Goal: Information Seeking & Learning: Learn about a topic

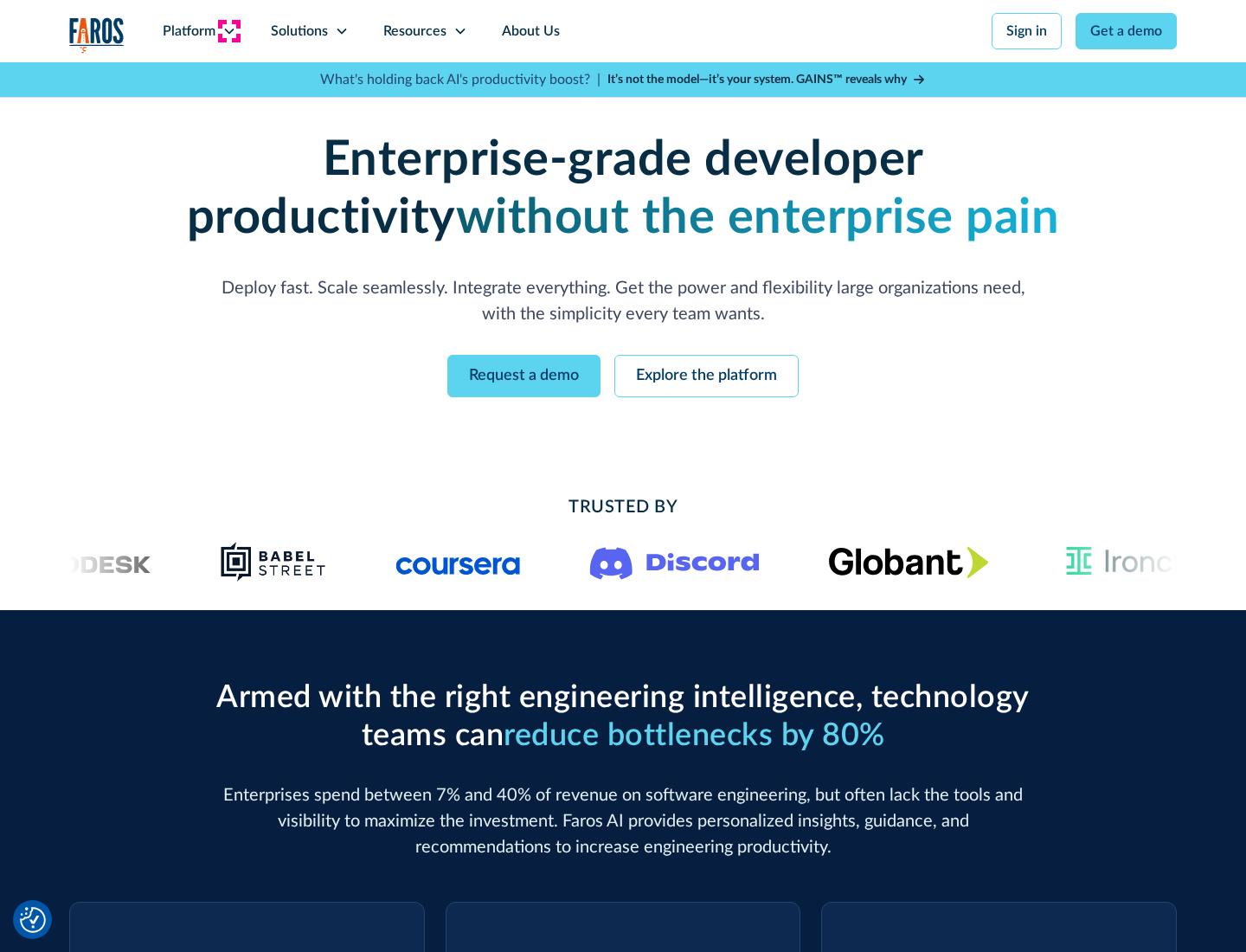
click at [228, 31] on icon at bounding box center [229, 31] width 14 height 14
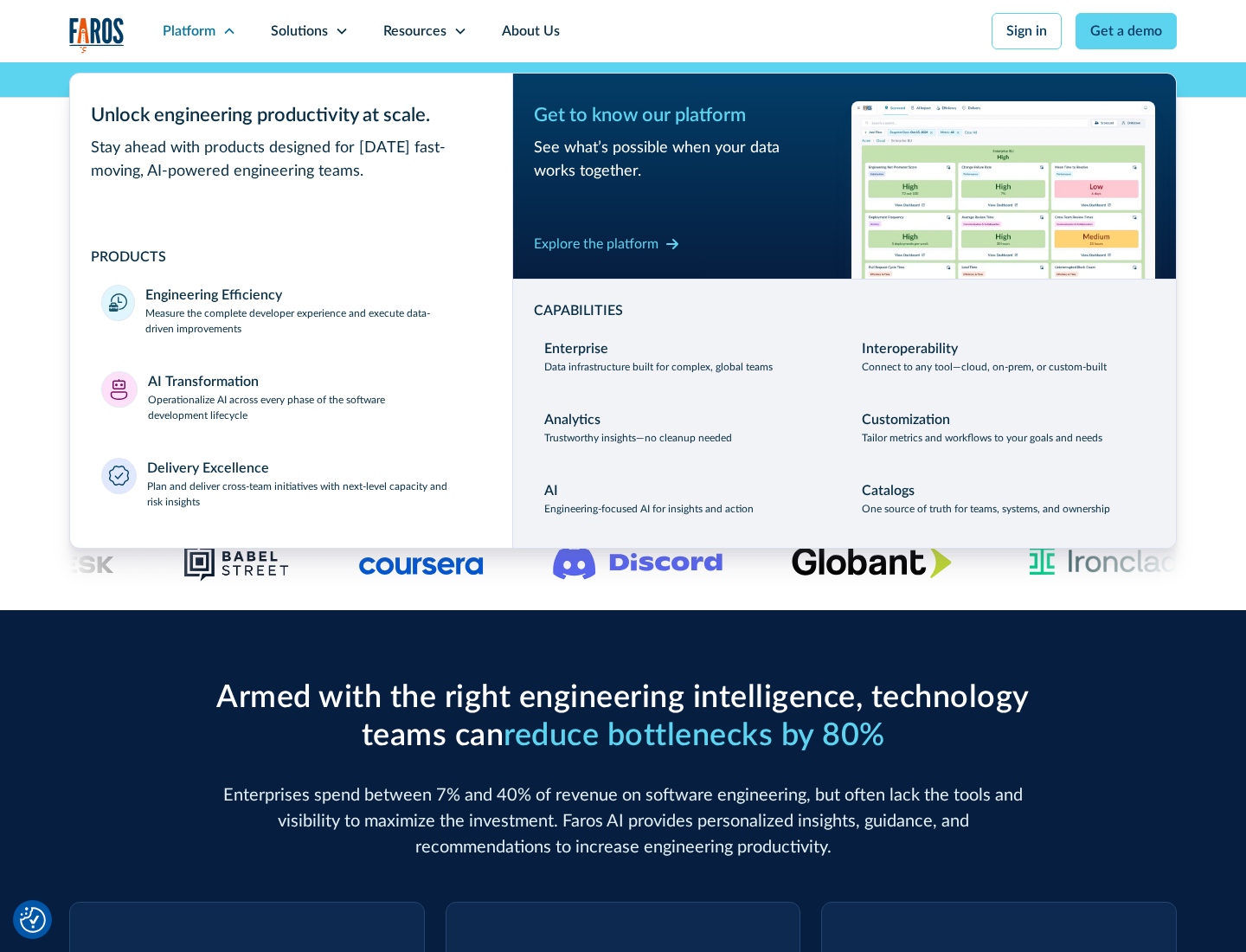
click at [314, 321] on p "Measure the complete developer experience and execute data-driven improvements" at bounding box center [313, 322] width 335 height 31
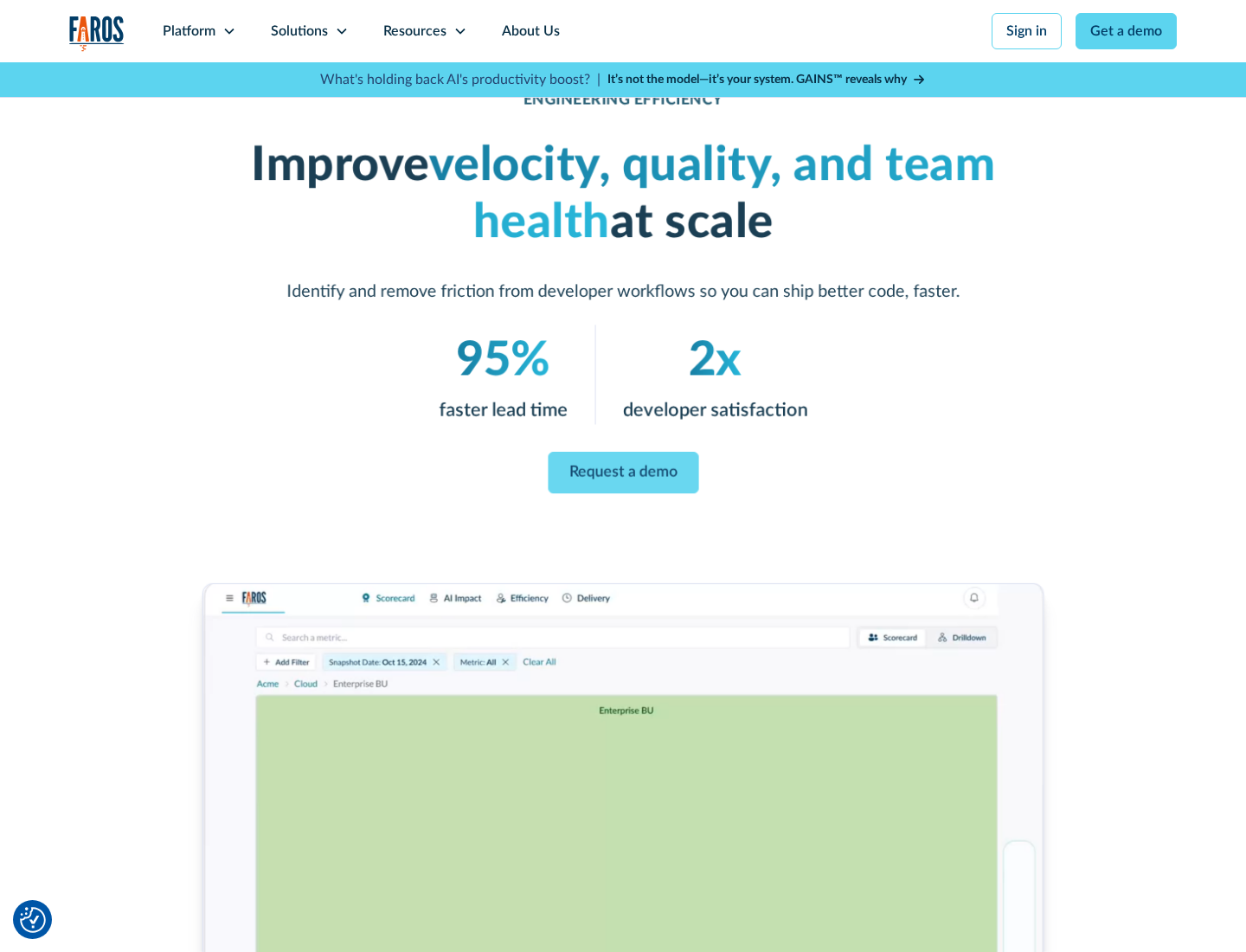
click at [623, 472] on link "Request a demo" at bounding box center [623, 472] width 150 height 41
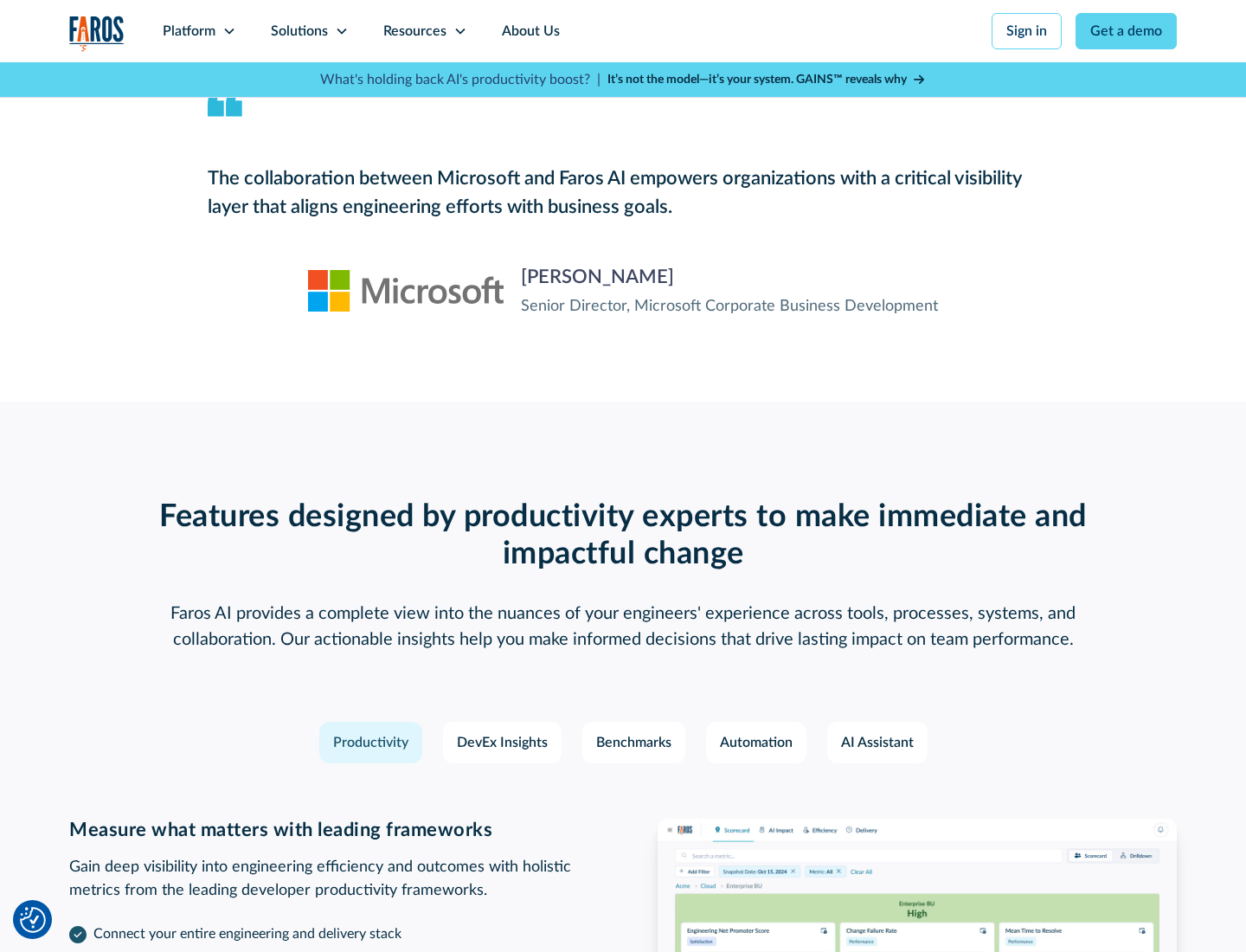
click at [228, 31] on icon at bounding box center [229, 31] width 14 height 14
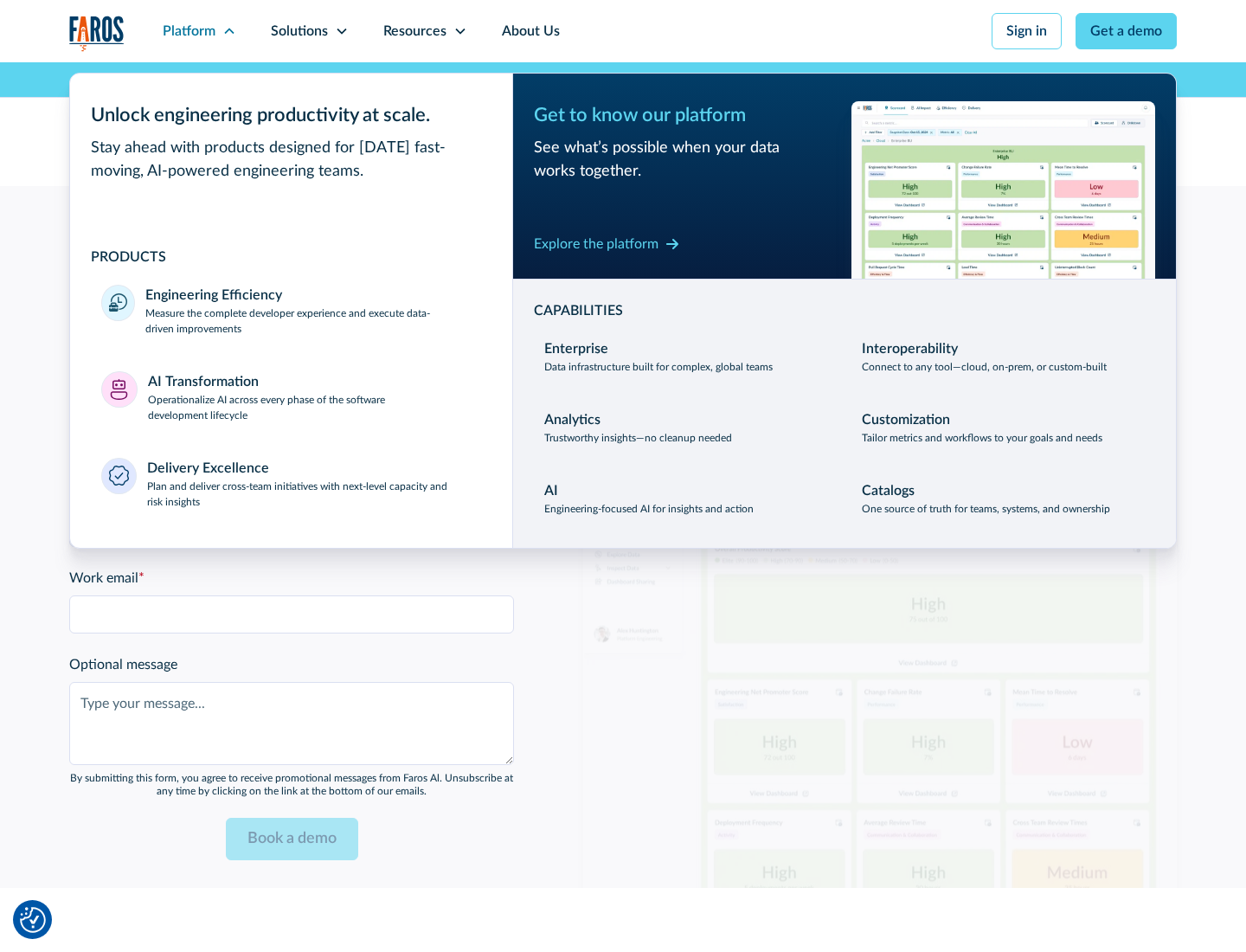
scroll to position [3796, 0]
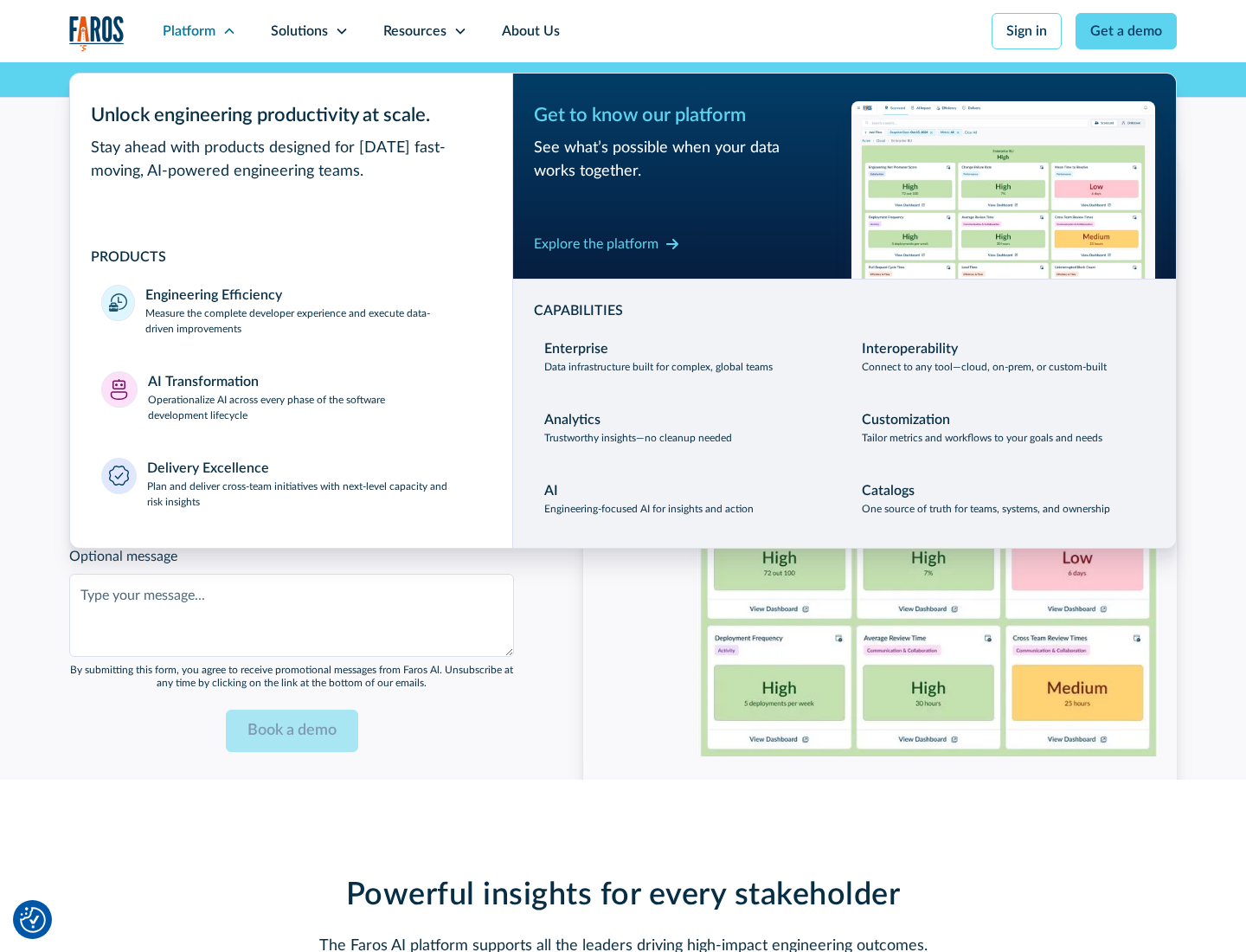
click at [314, 396] on p "Operationalize AI across every phase of the software development lifecycle" at bounding box center [315, 408] width 334 height 31
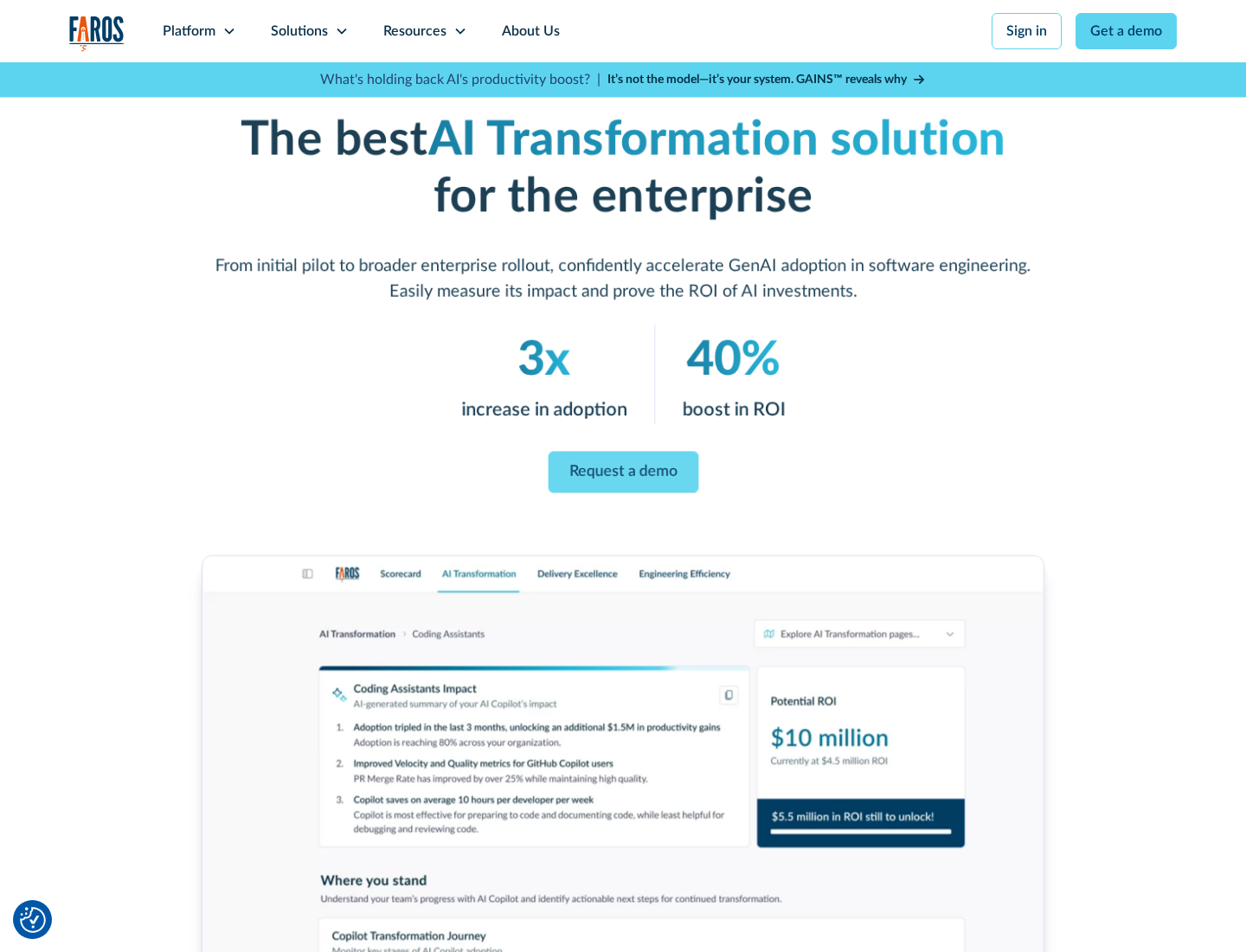
click at [623, 470] on link "Request a demo" at bounding box center [623, 472] width 150 height 41
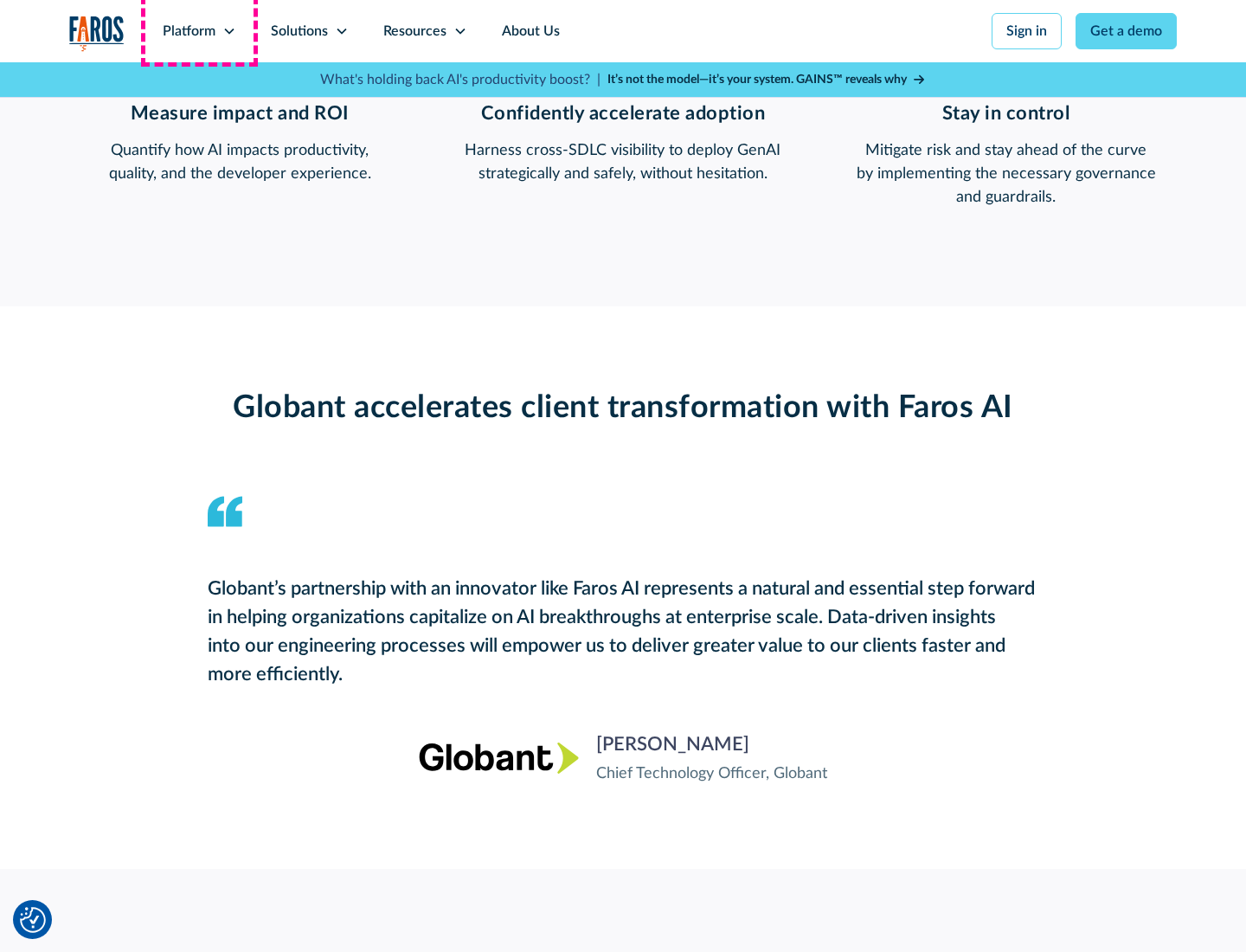
click at [199, 31] on div "Platform" at bounding box center [189, 30] width 53 height 21
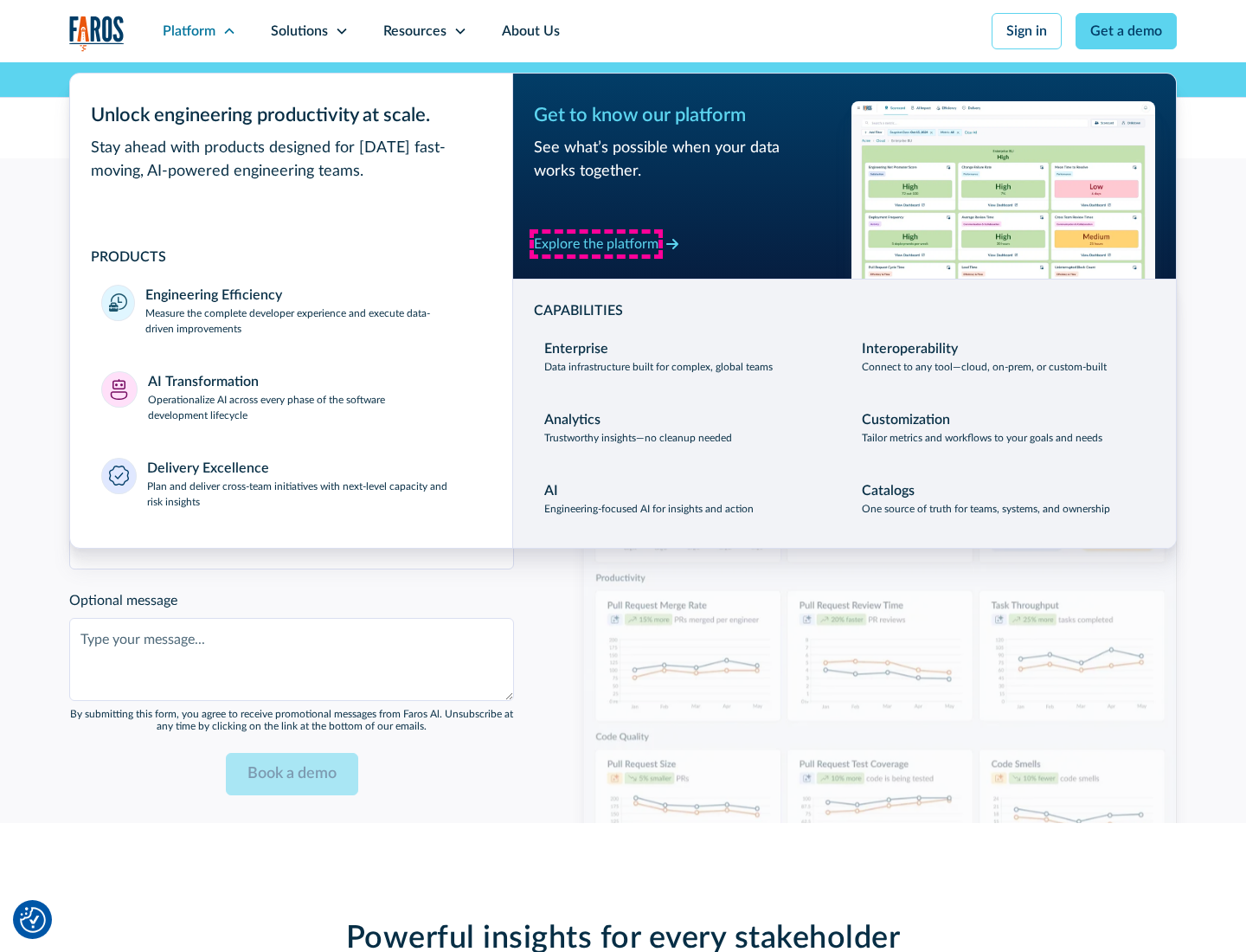
scroll to position [4208, 0]
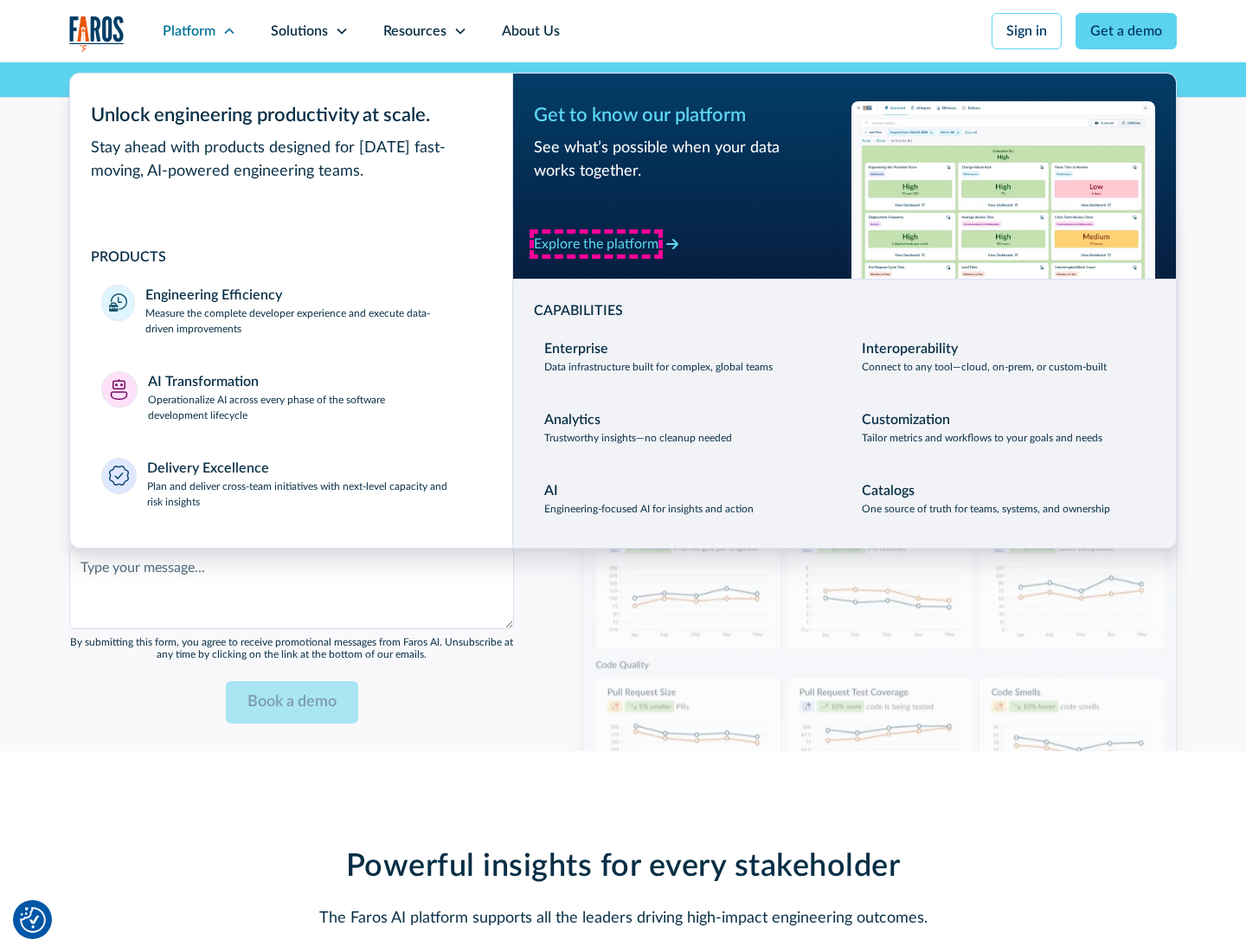
click at [596, 243] on div "Explore the platform" at bounding box center [596, 244] width 125 height 21
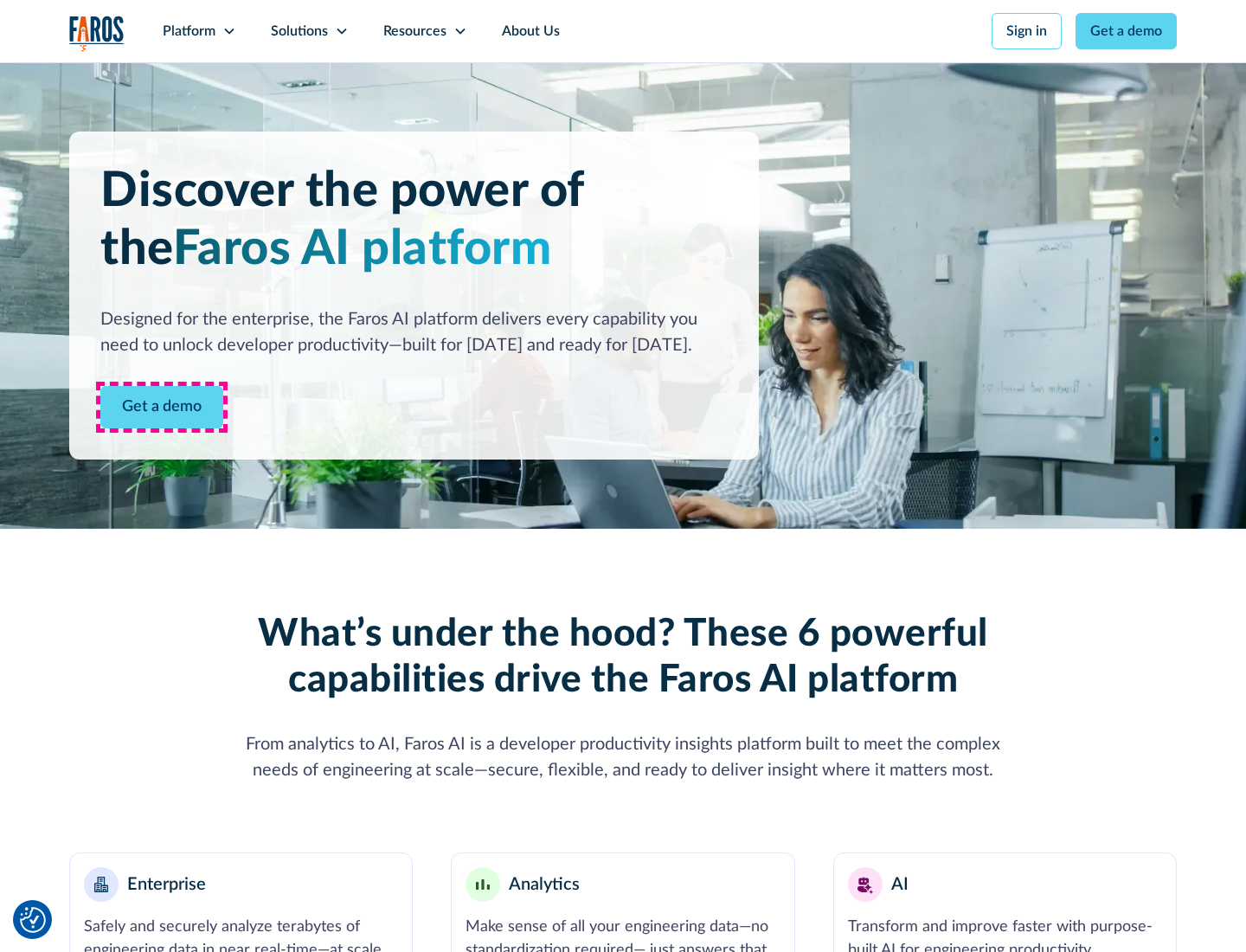
click at [162, 407] on link "Get a demo" at bounding box center [161, 406] width 123 height 42
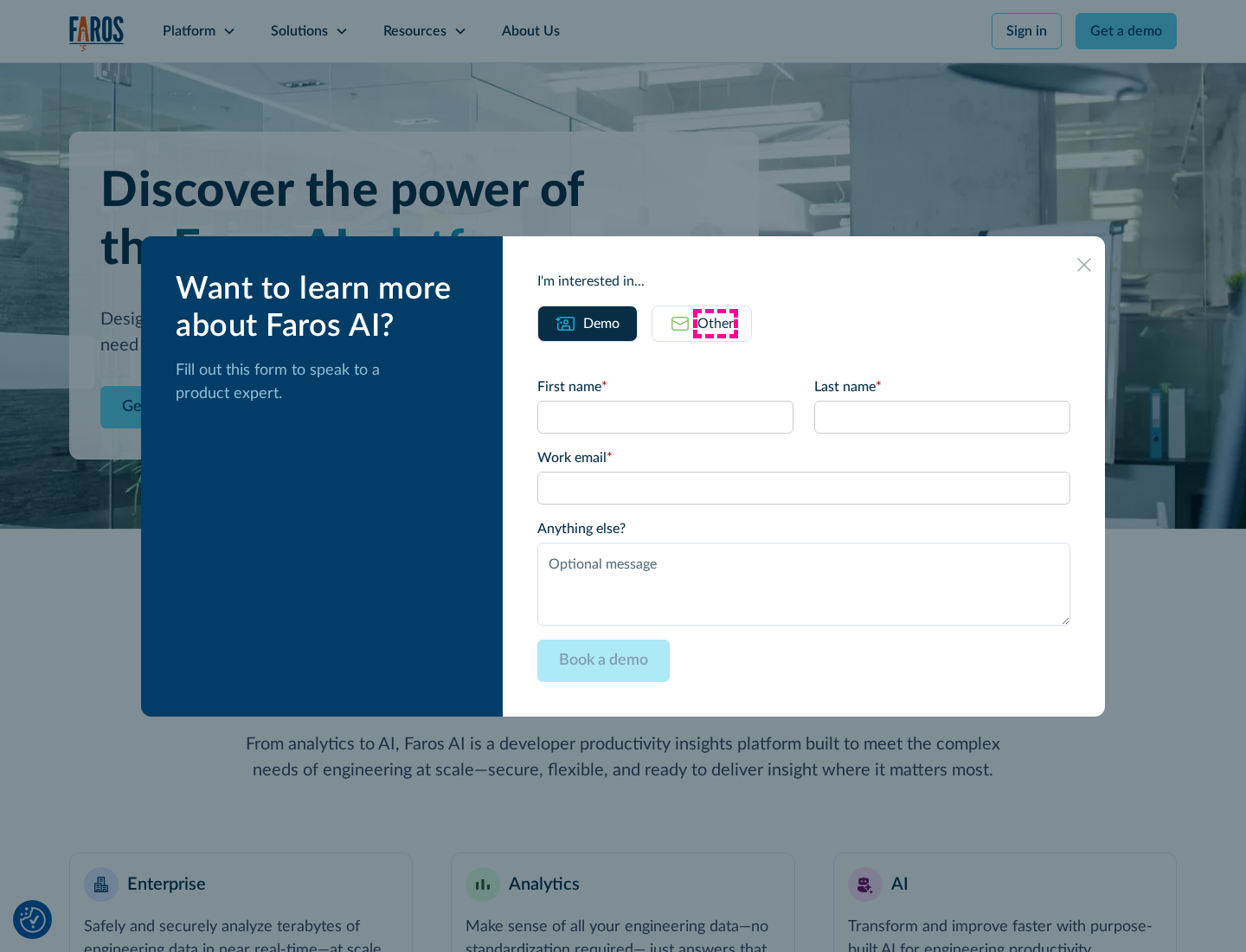
click at [716, 323] on div "Other" at bounding box center [715, 324] width 36 height 21
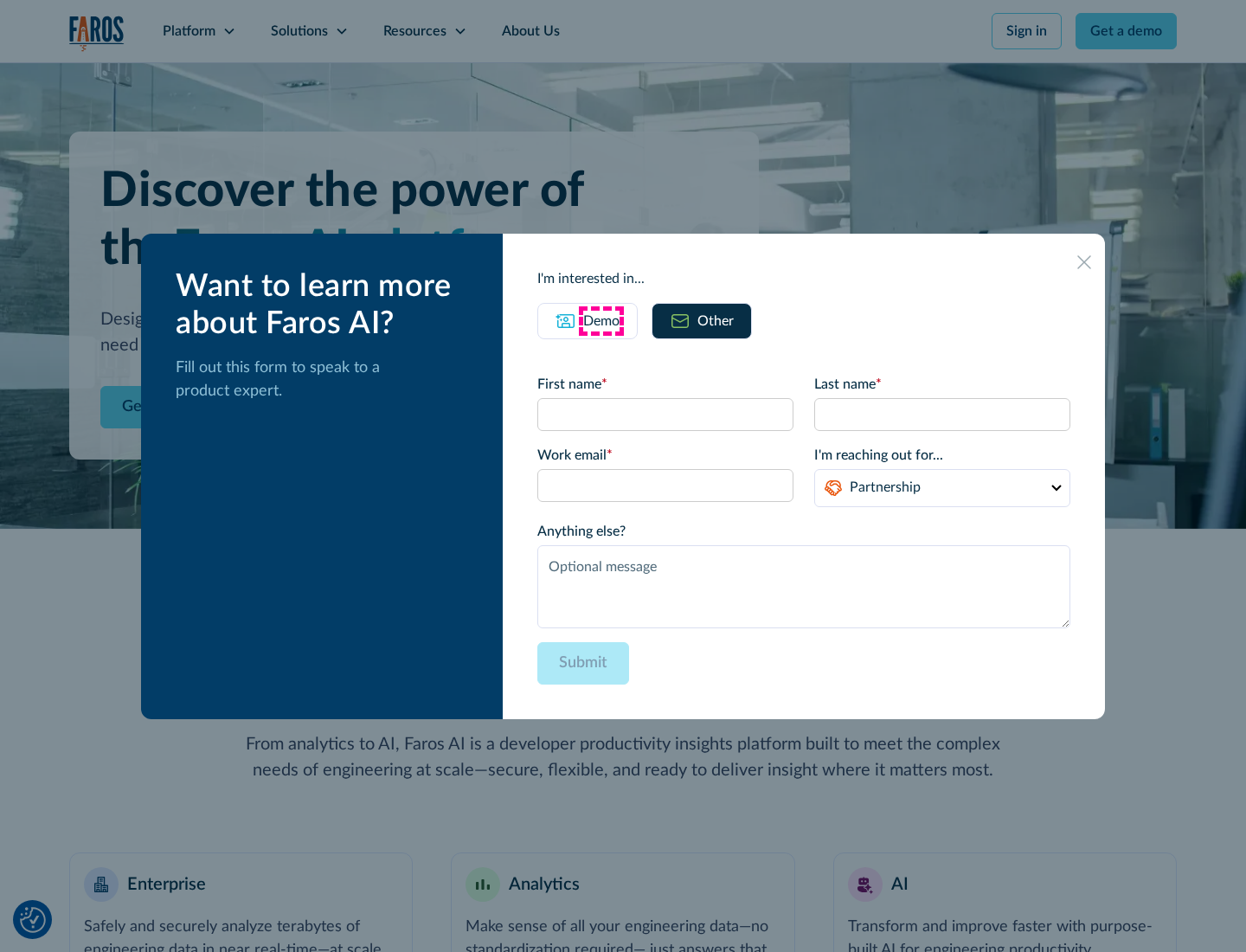
click at [602, 321] on div "Demo" at bounding box center [601, 321] width 36 height 21
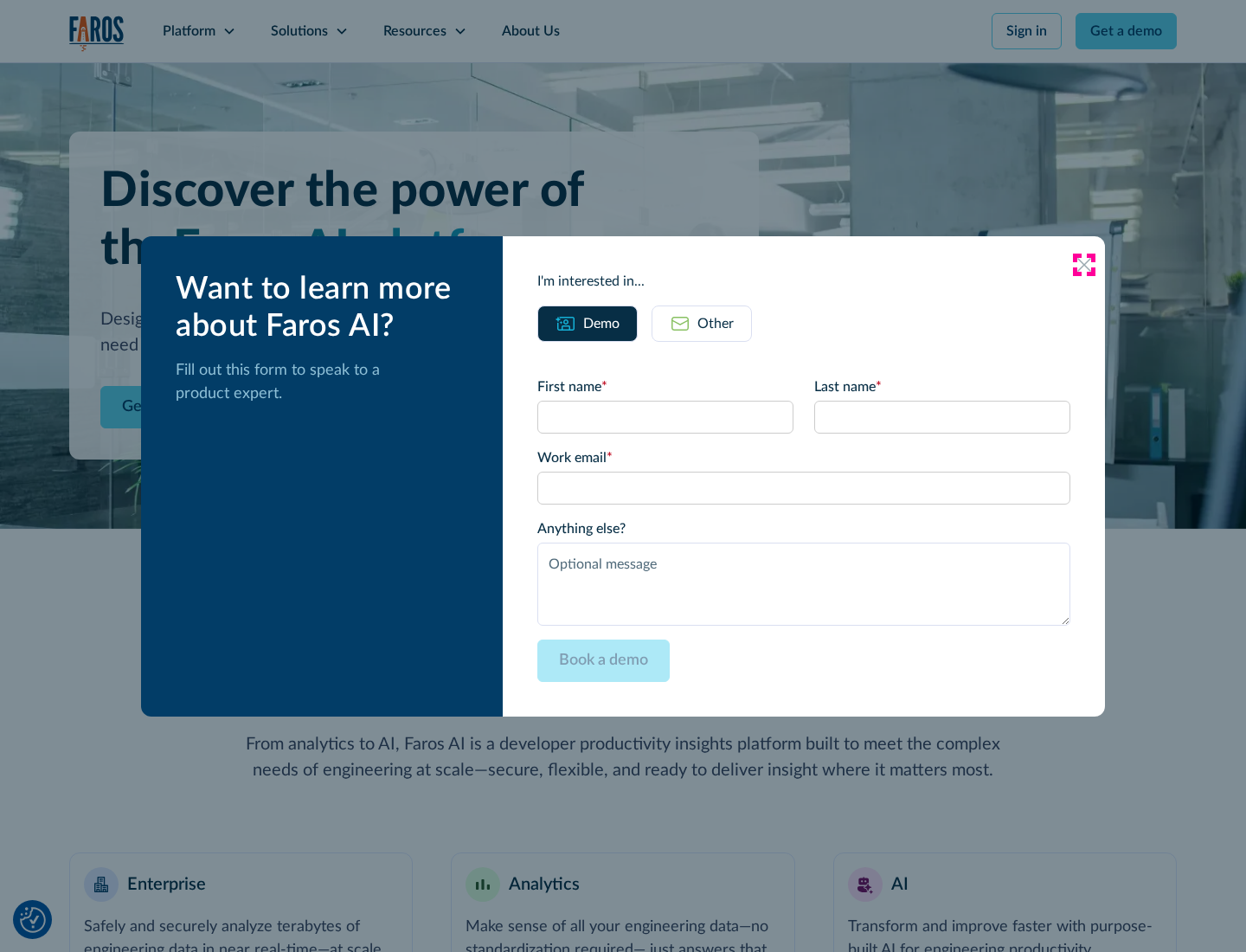
click at [1085, 264] on icon at bounding box center [1085, 265] width 14 height 14
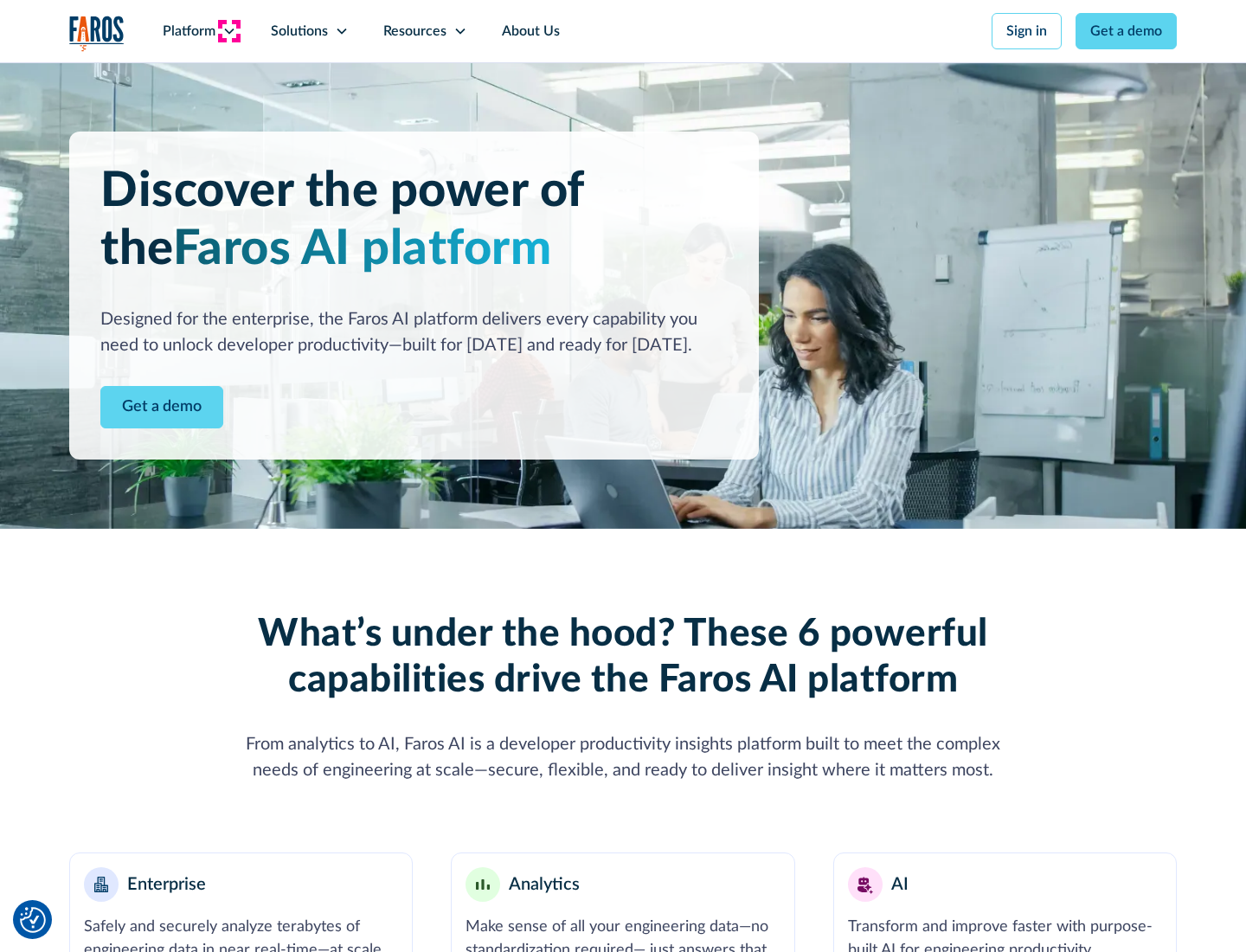
click at [228, 31] on icon at bounding box center [229, 31] width 14 height 14
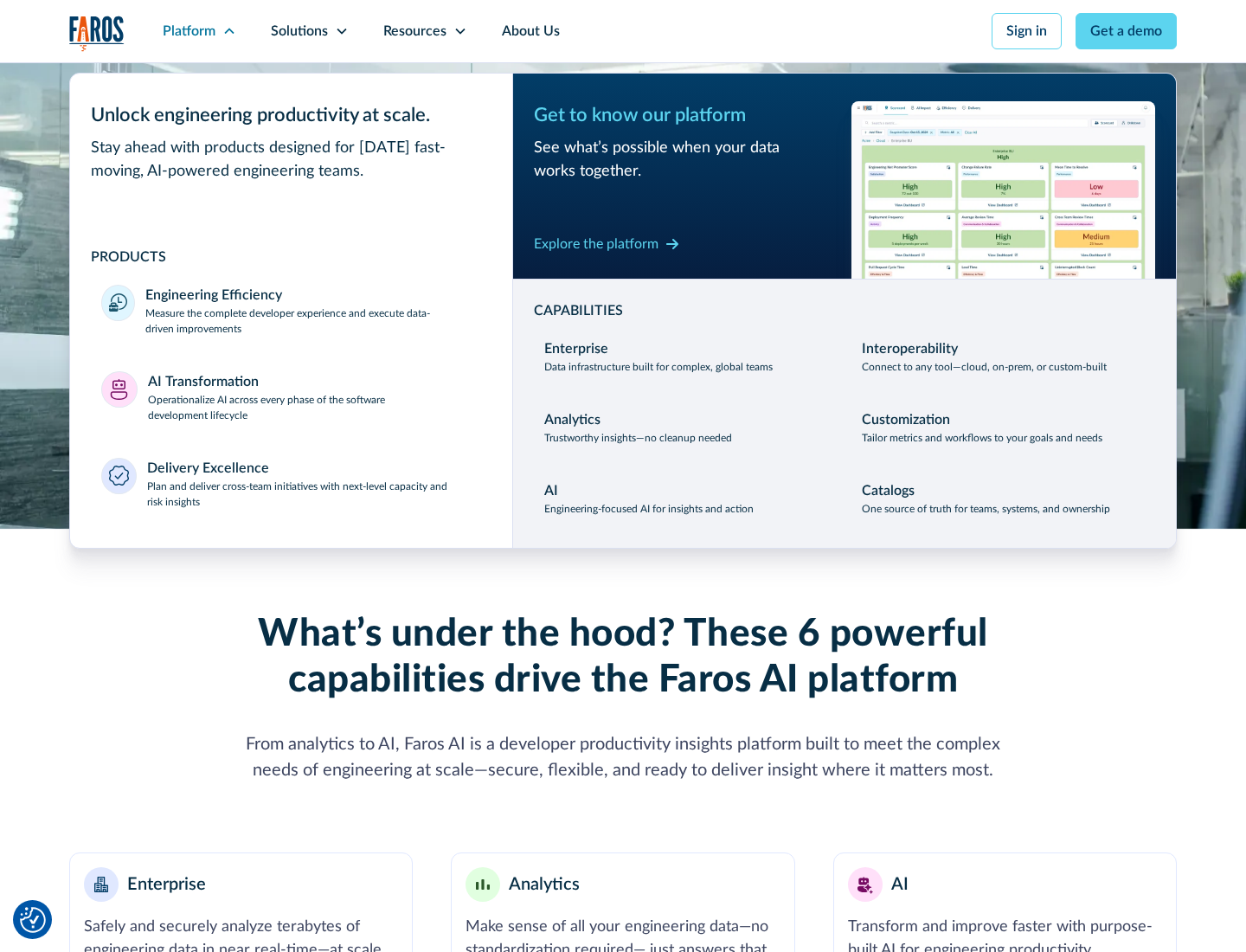
click at [314, 494] on p "Plan and deliver cross-team initiatives with next-level capacity and risk insig…" at bounding box center [315, 495] width 335 height 31
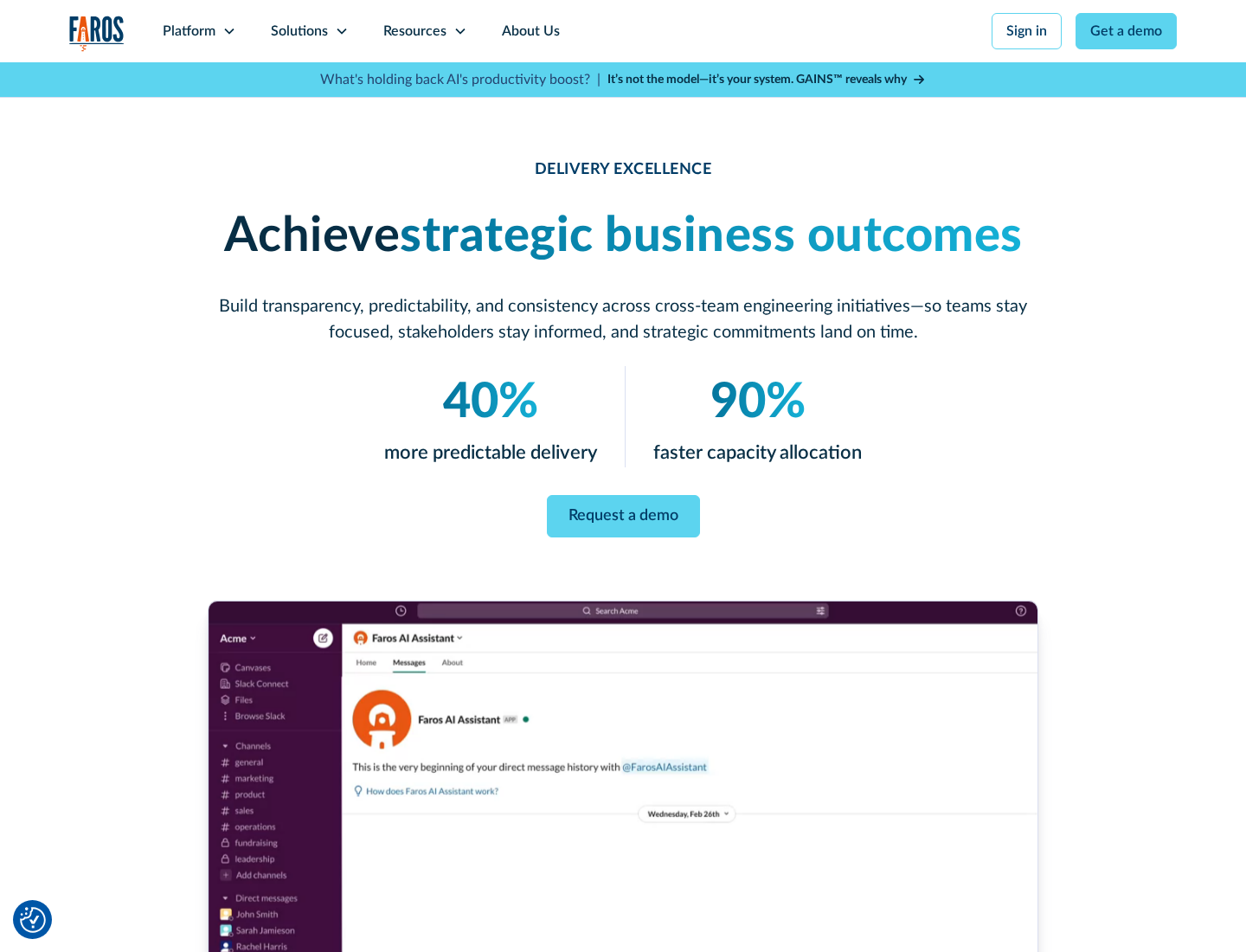
click at [341, 31] on icon at bounding box center [342, 31] width 14 height 14
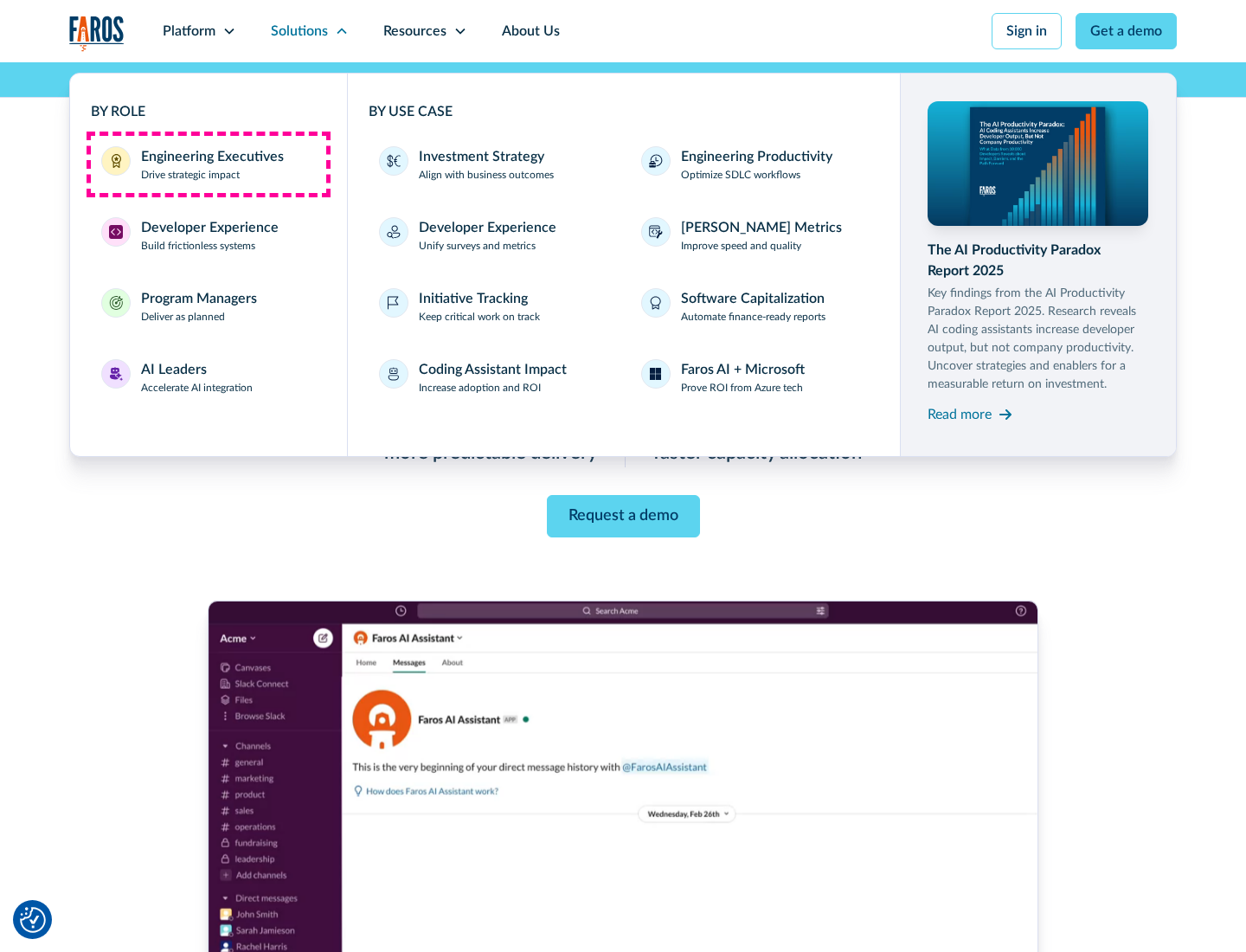
click at [208, 164] on div "Engineering Executives" at bounding box center [211, 156] width 143 height 21
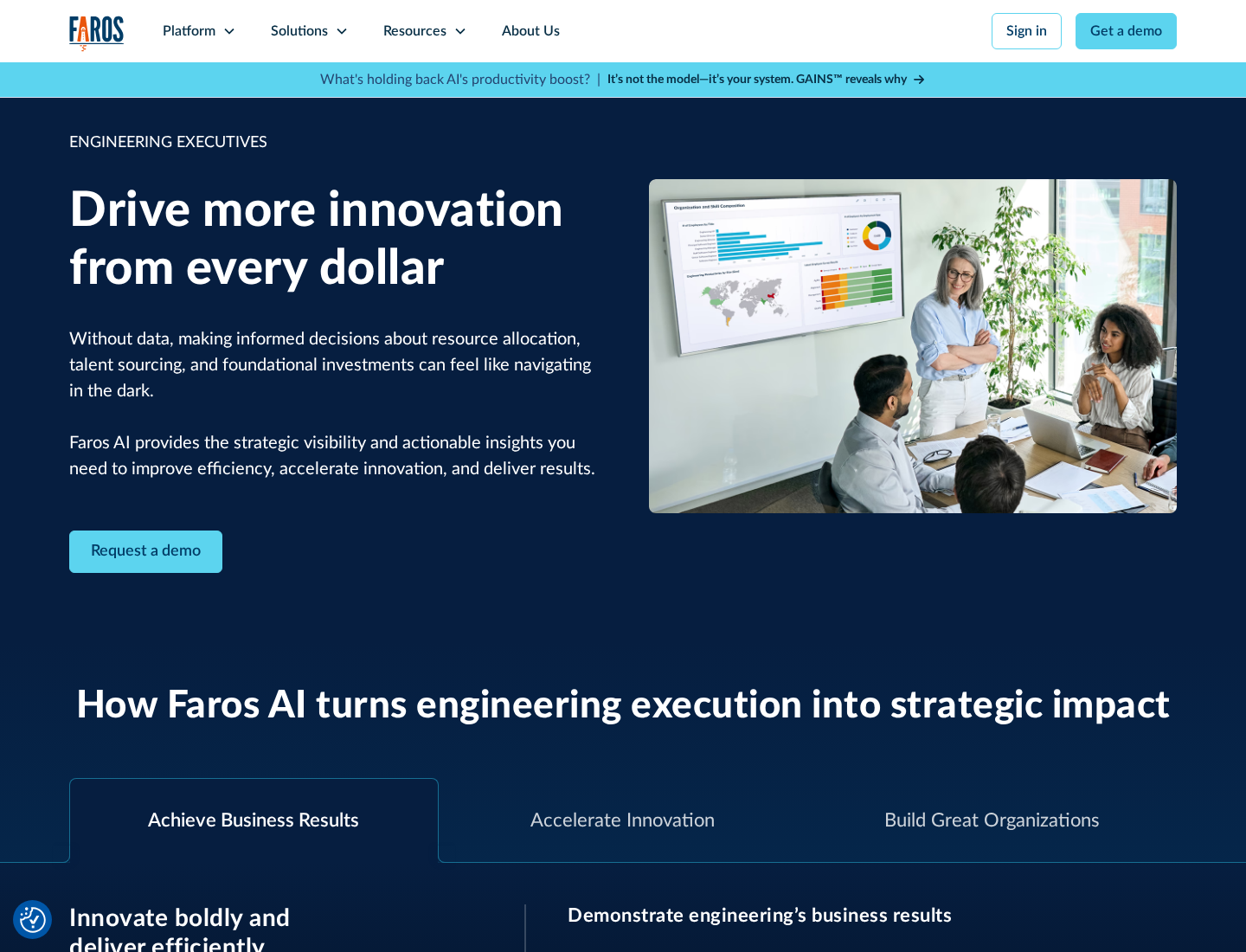
click at [341, 31] on icon at bounding box center [342, 31] width 14 height 14
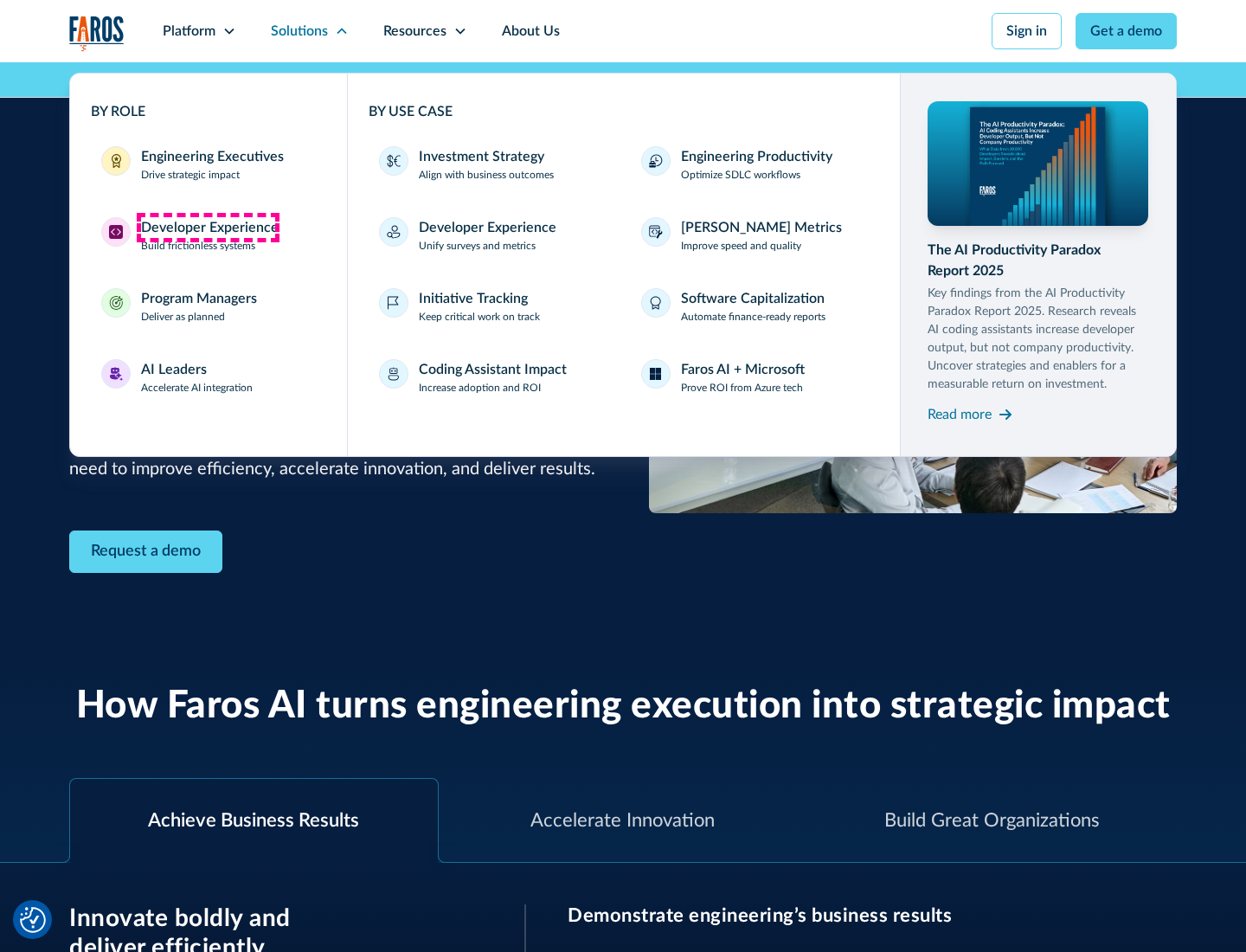
click at [208, 227] on div "Developer Experience" at bounding box center [209, 227] width 138 height 21
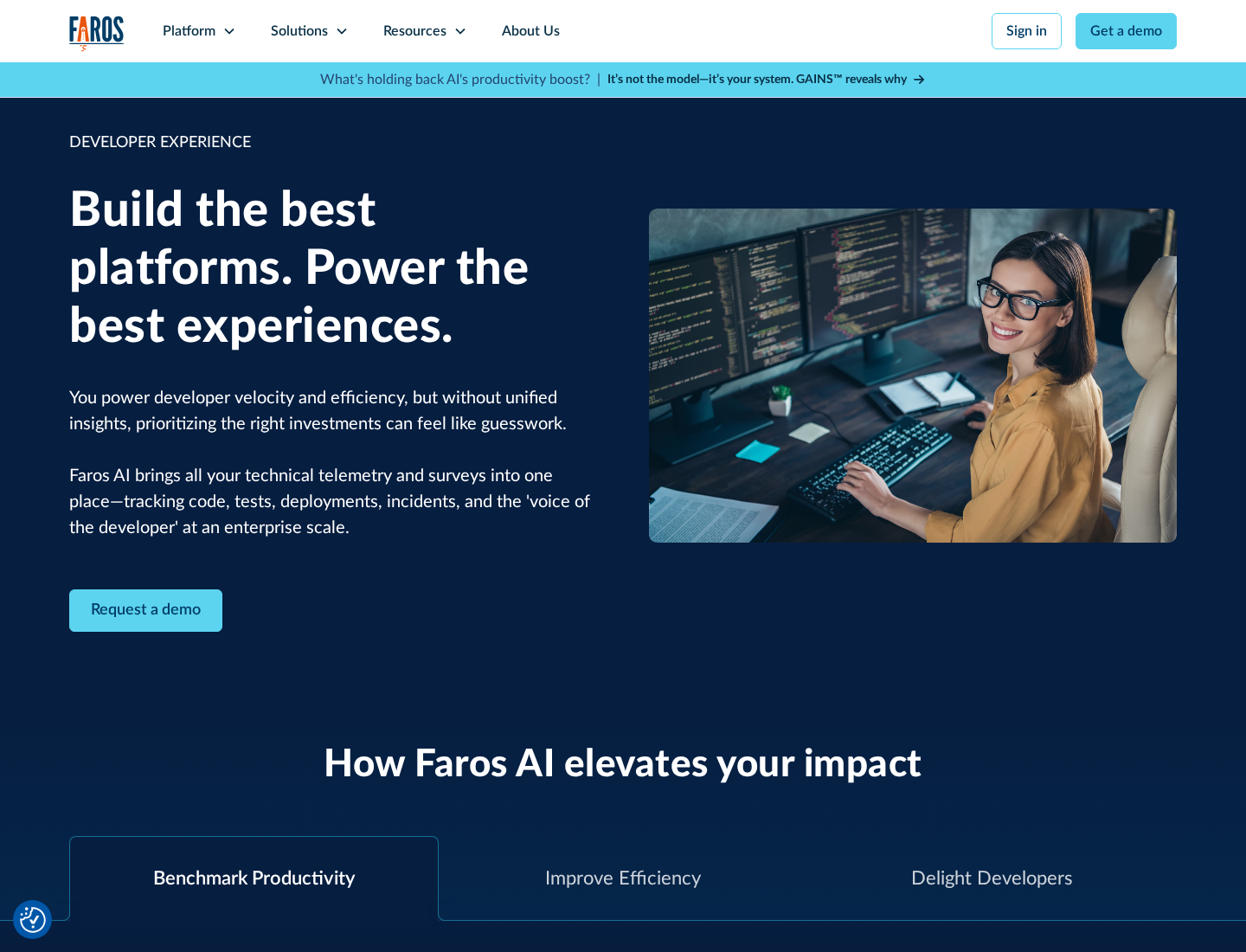
click at [309, 31] on div "Solutions" at bounding box center [299, 30] width 57 height 21
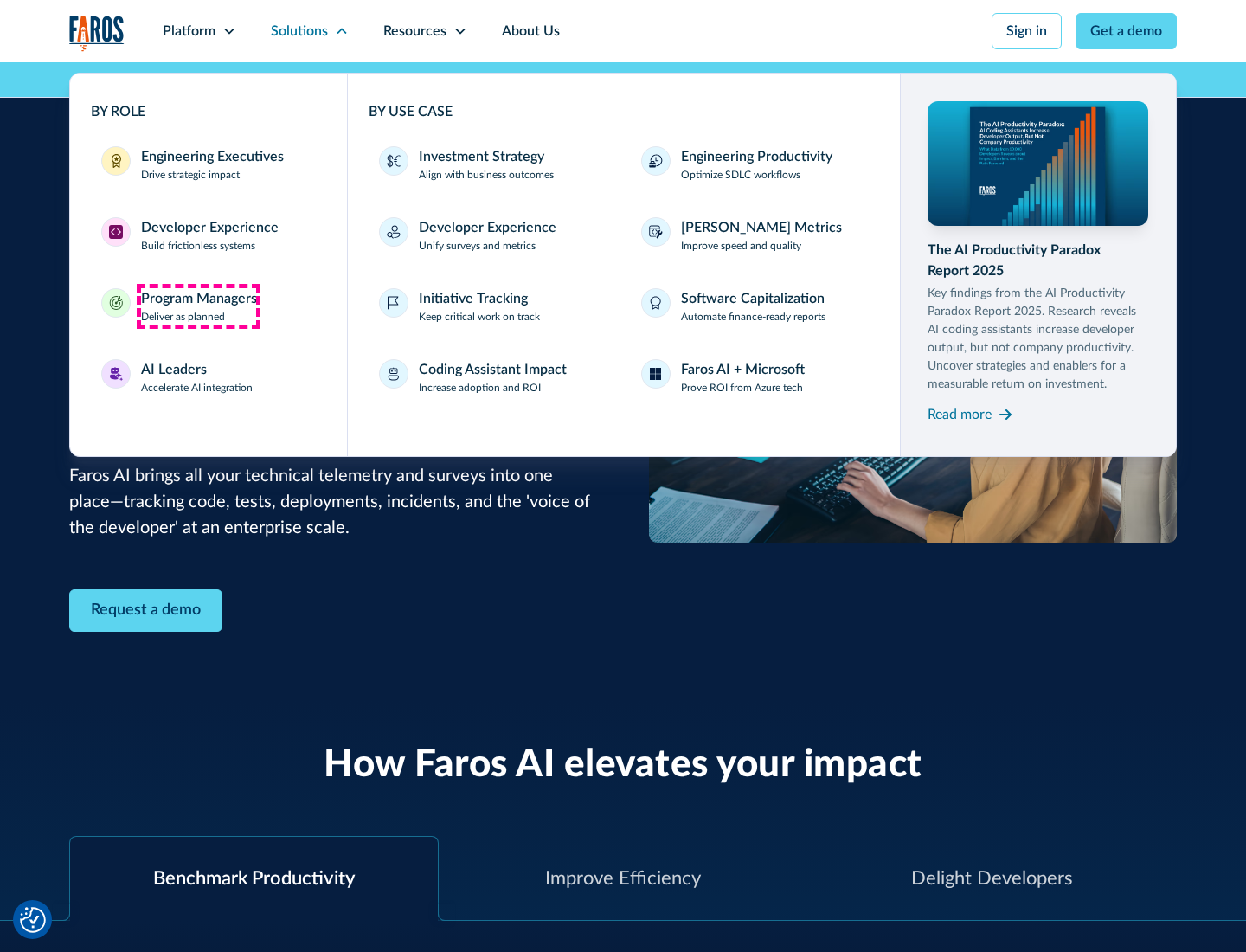
click at [199, 307] on div "Program Managers" at bounding box center [199, 298] width 116 height 21
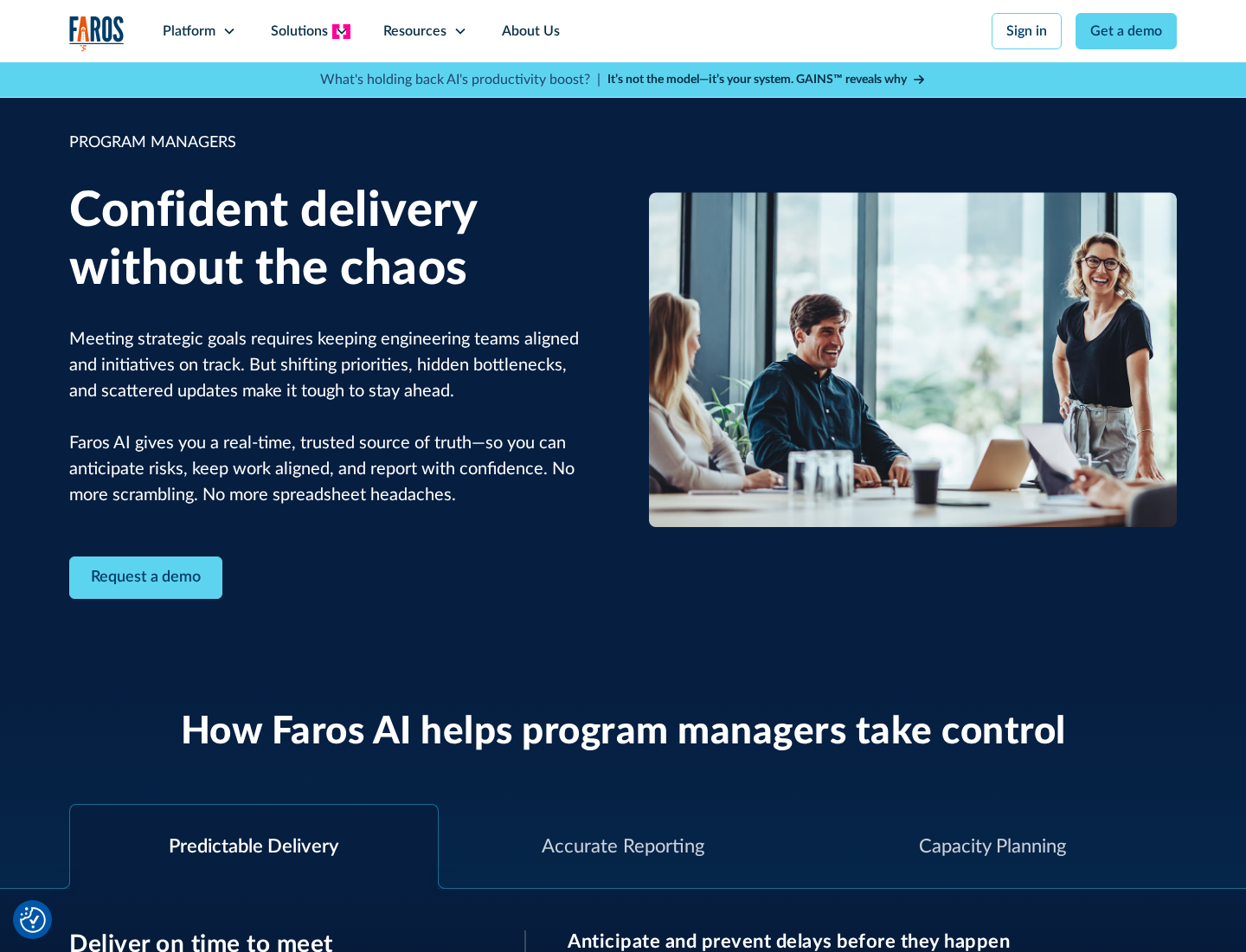
click at [341, 31] on icon at bounding box center [342, 31] width 14 height 14
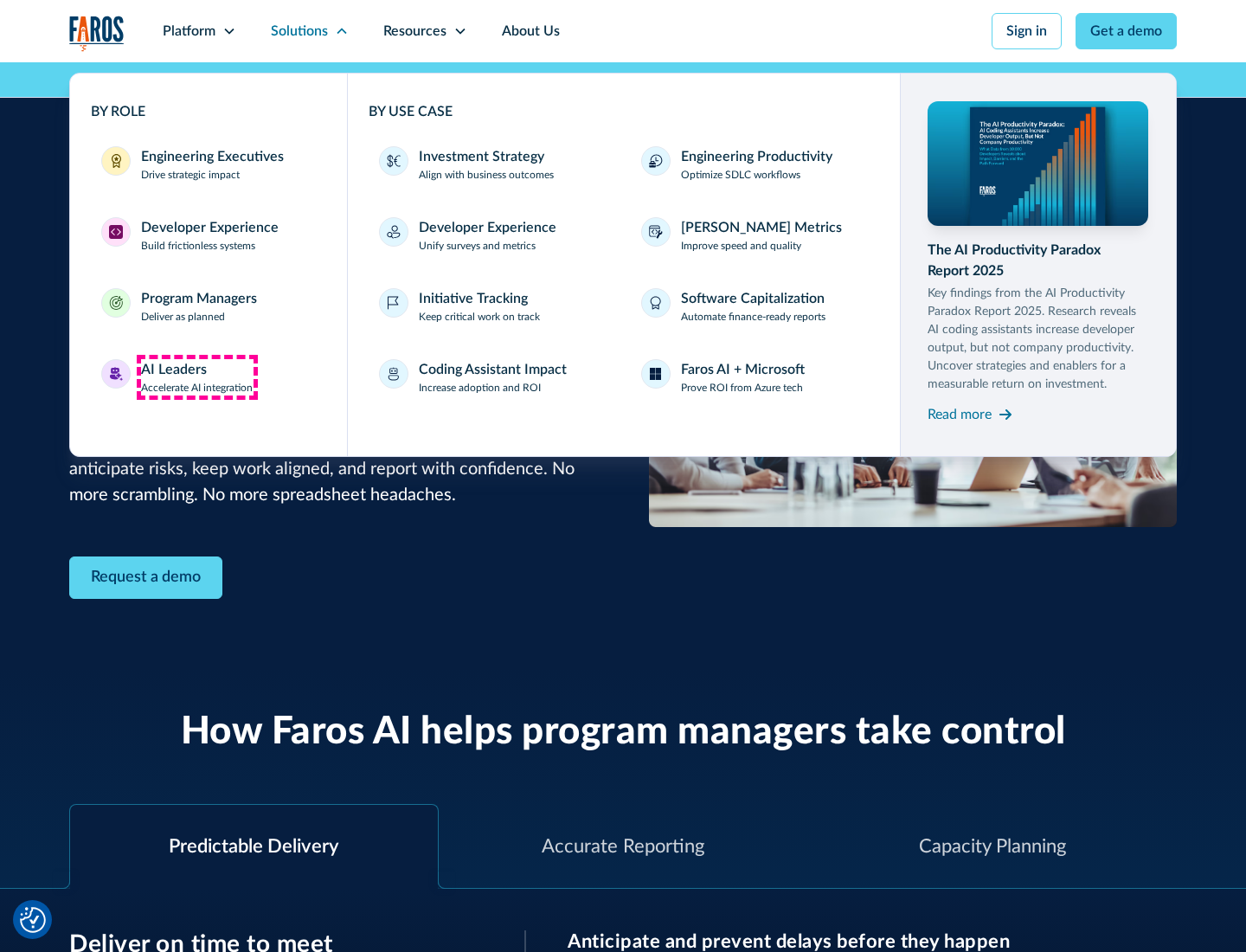
click at [198, 378] on div "AI Leaders" at bounding box center [173, 369] width 66 height 21
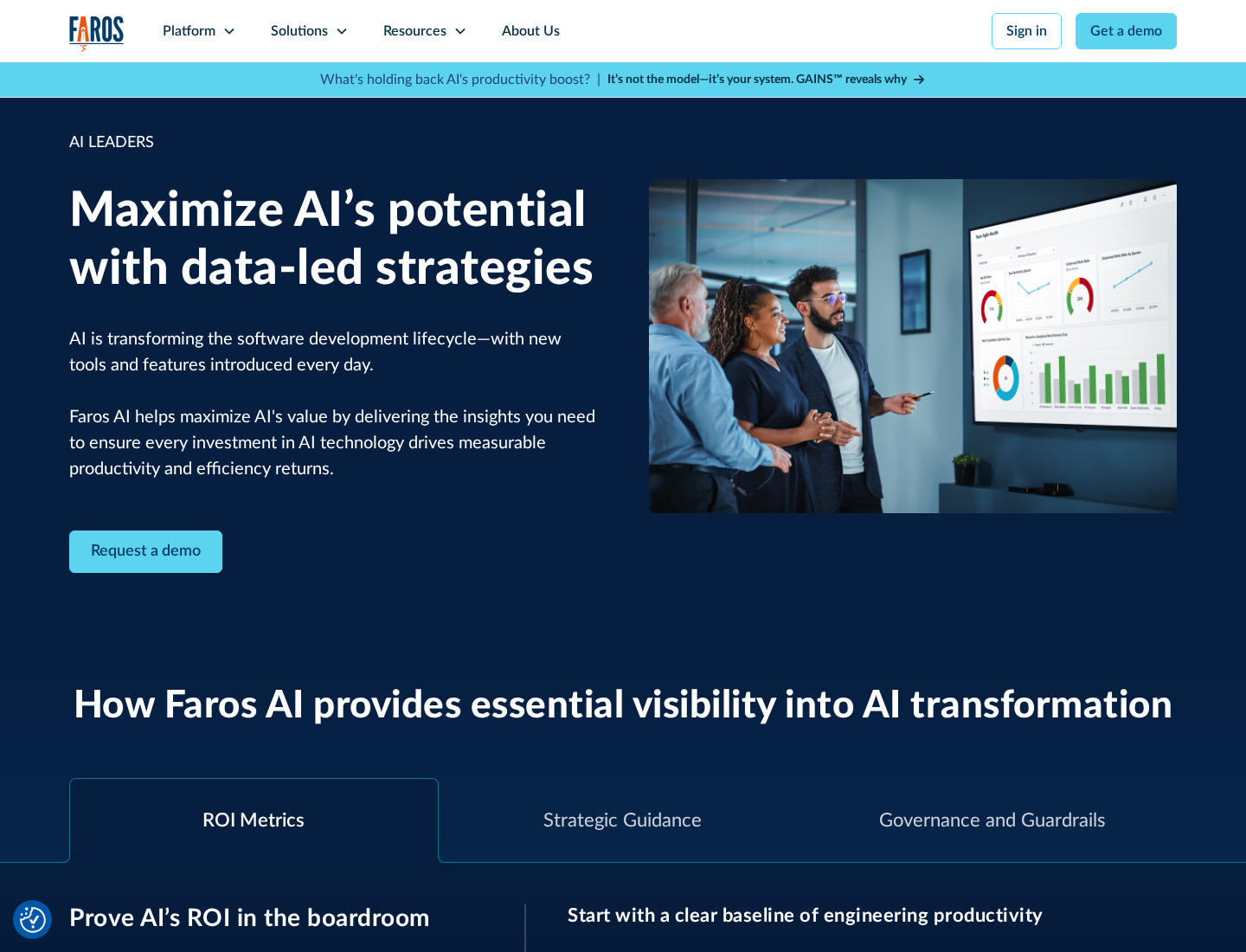
click at [341, 31] on icon at bounding box center [342, 31] width 14 height 14
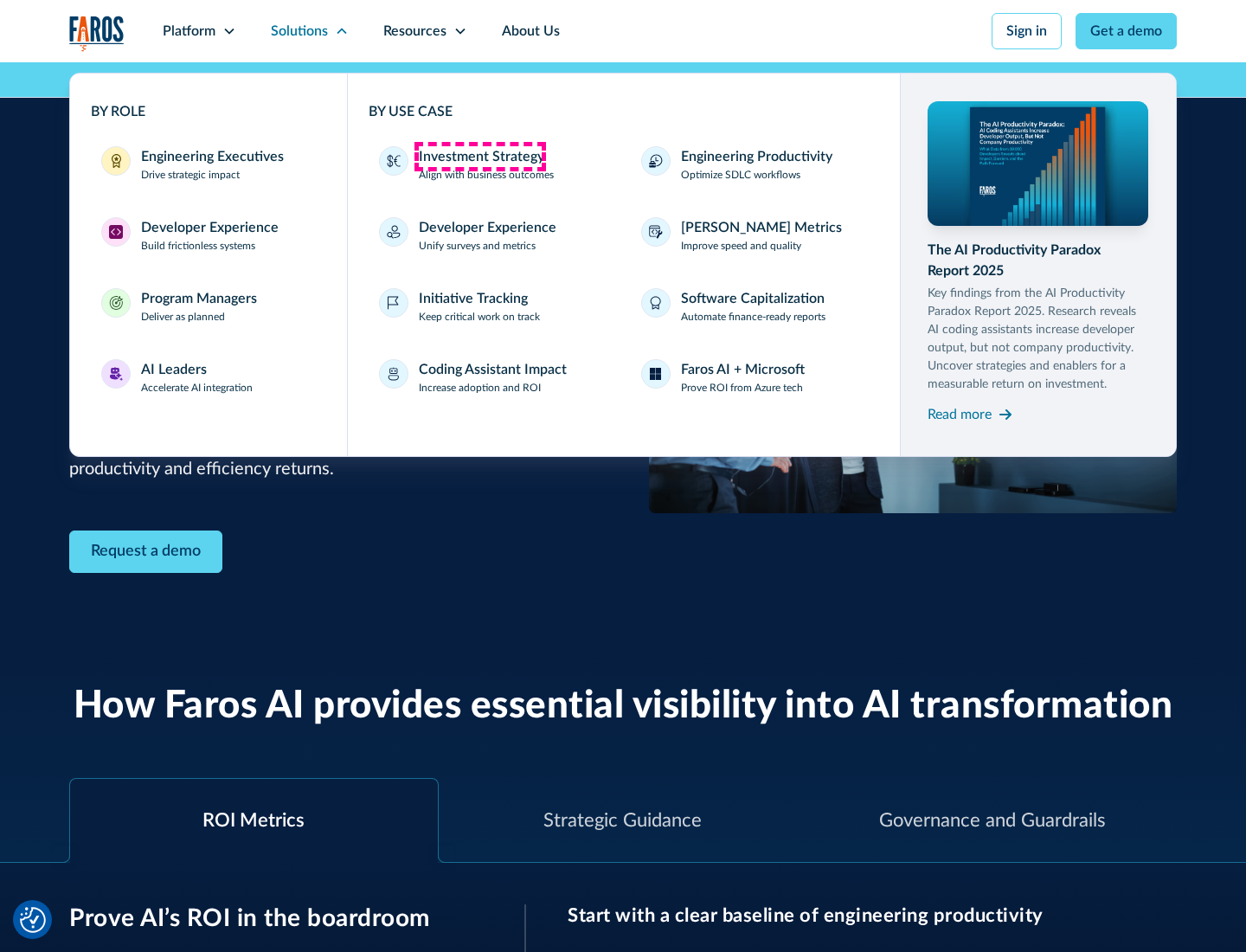
click at [480, 156] on div "Investment Strategy" at bounding box center [482, 156] width 126 height 21
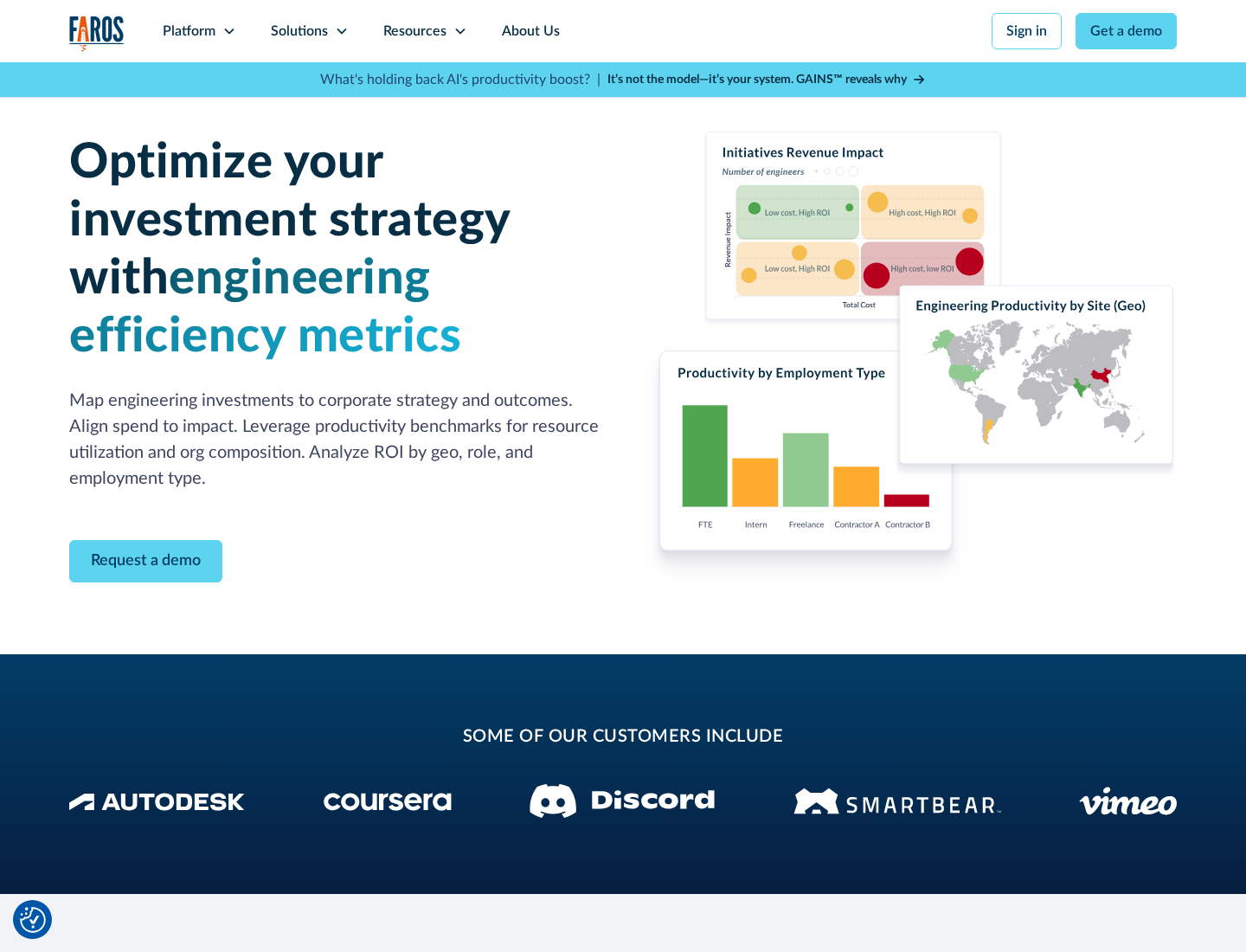
click at [341, 31] on icon at bounding box center [342, 31] width 14 height 14
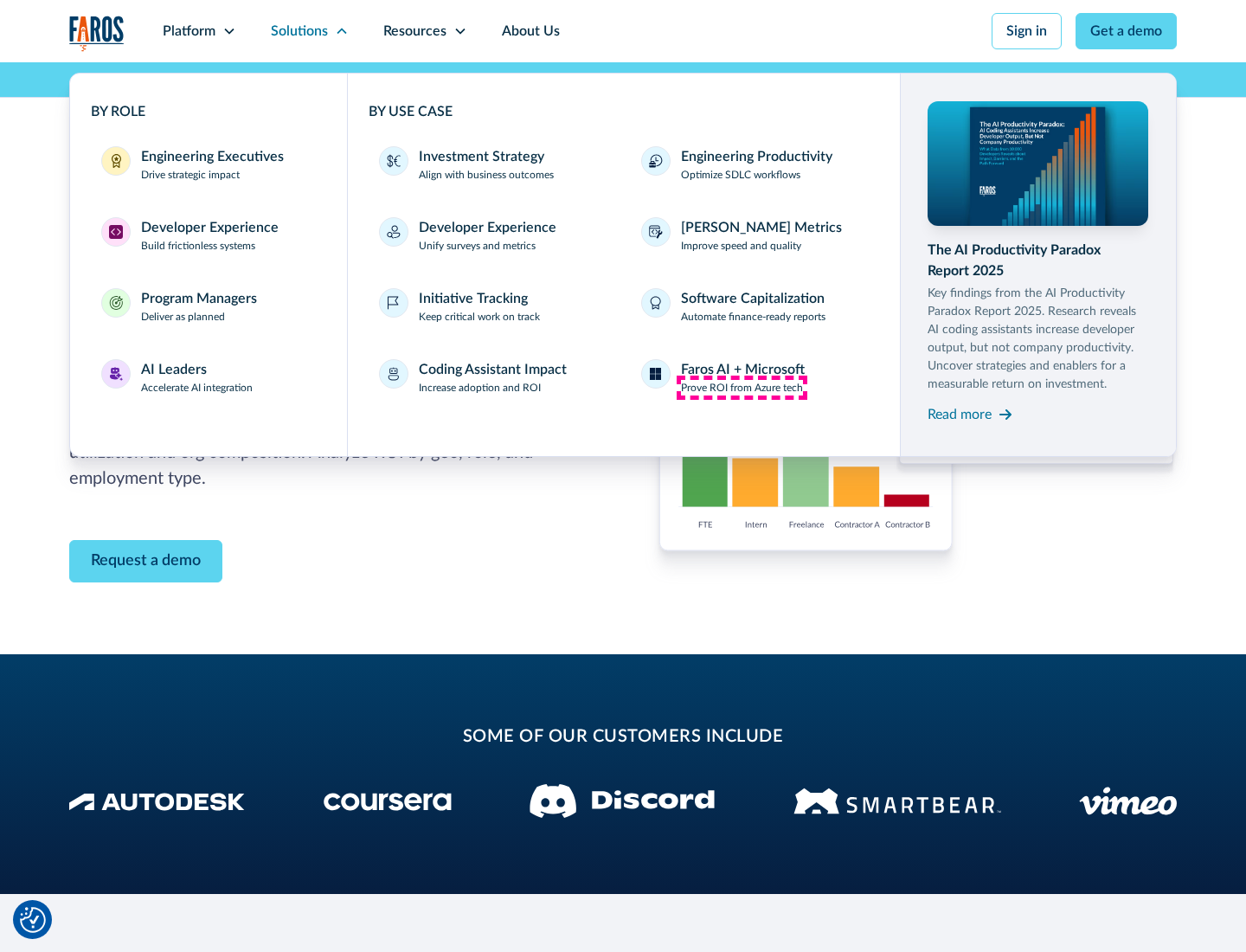
click at [742, 387] on p "Prove ROI from Azure tech" at bounding box center [742, 387] width 122 height 16
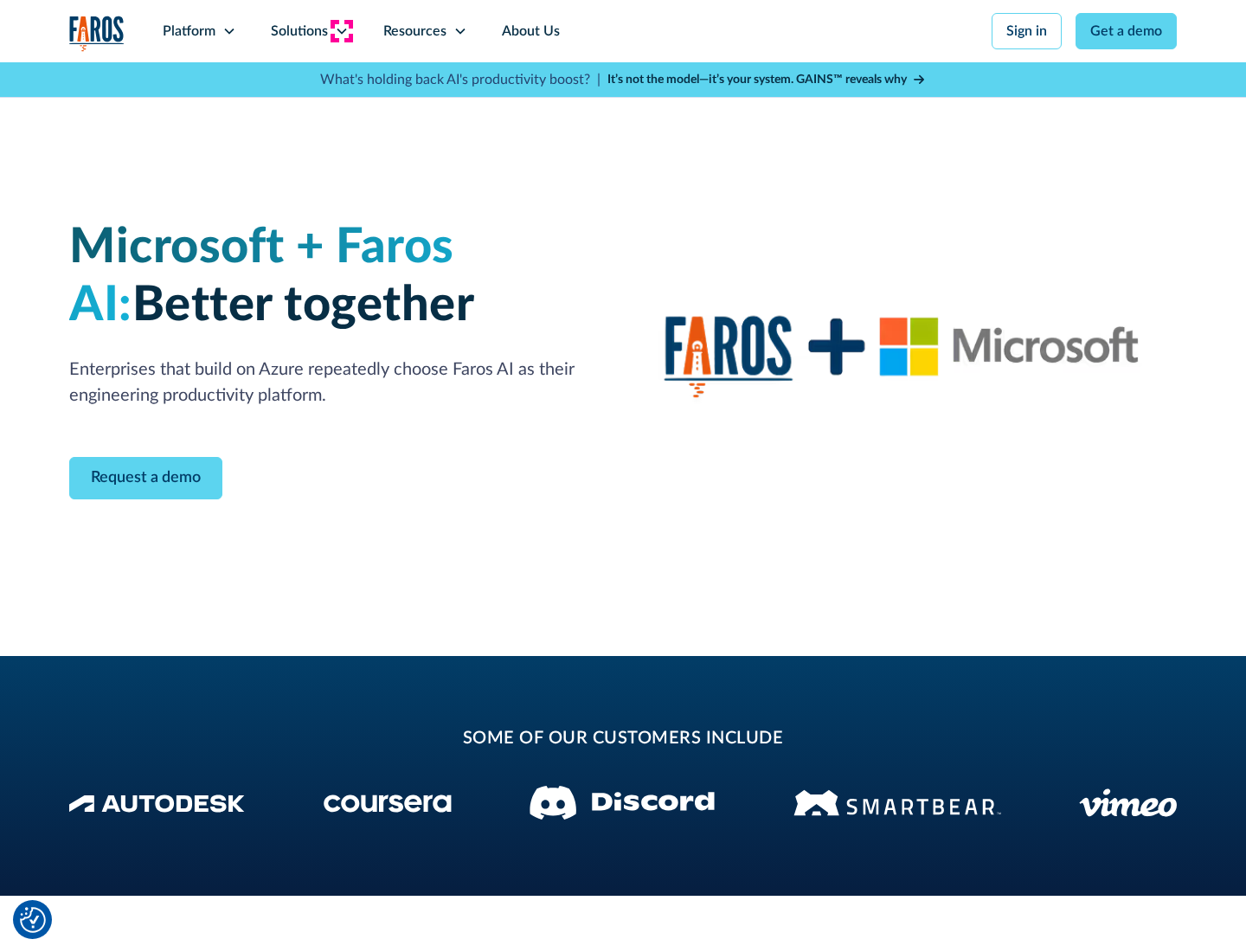
click at [341, 31] on icon at bounding box center [342, 31] width 14 height 14
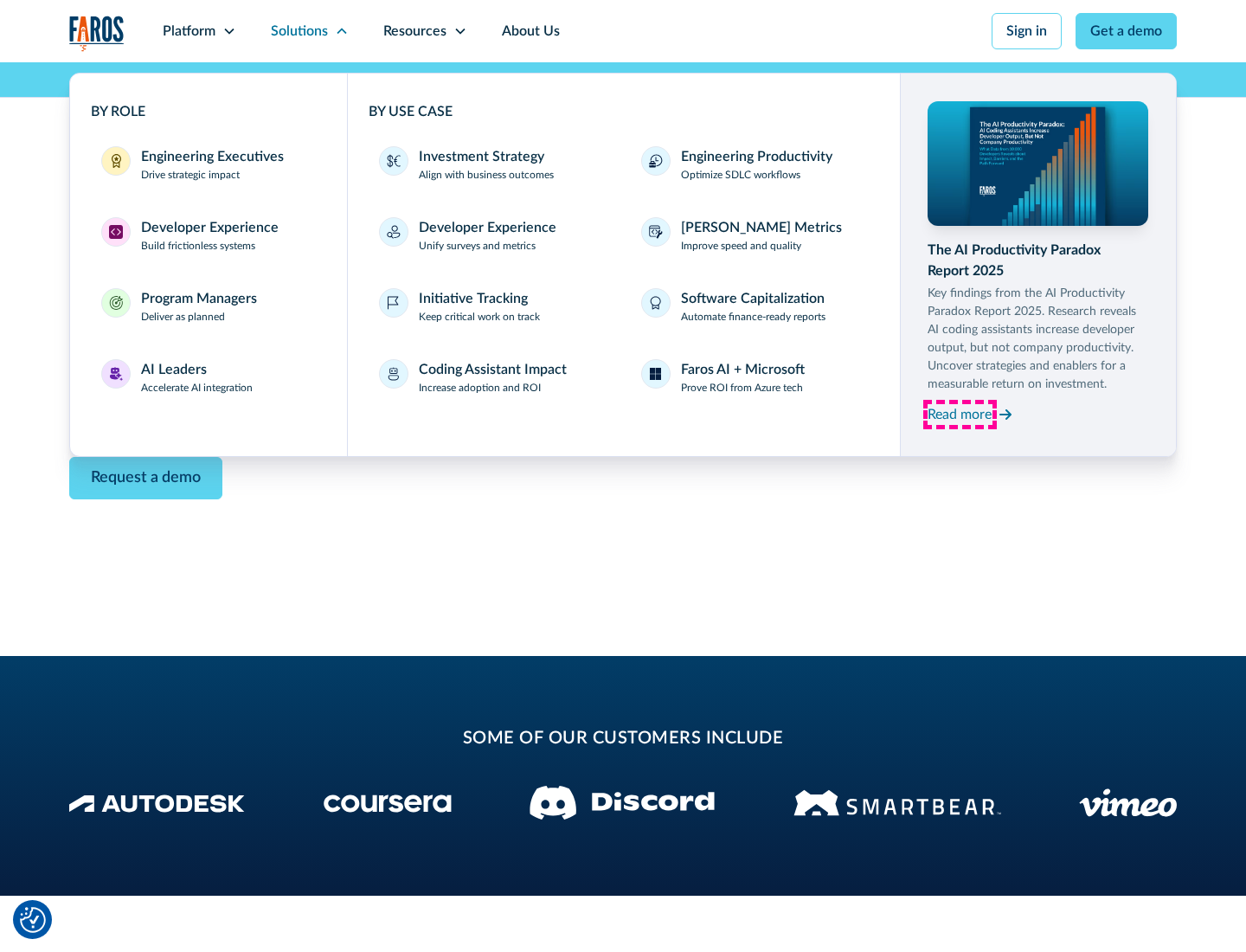
click at [960, 414] on div "Read more" at bounding box center [959, 414] width 64 height 21
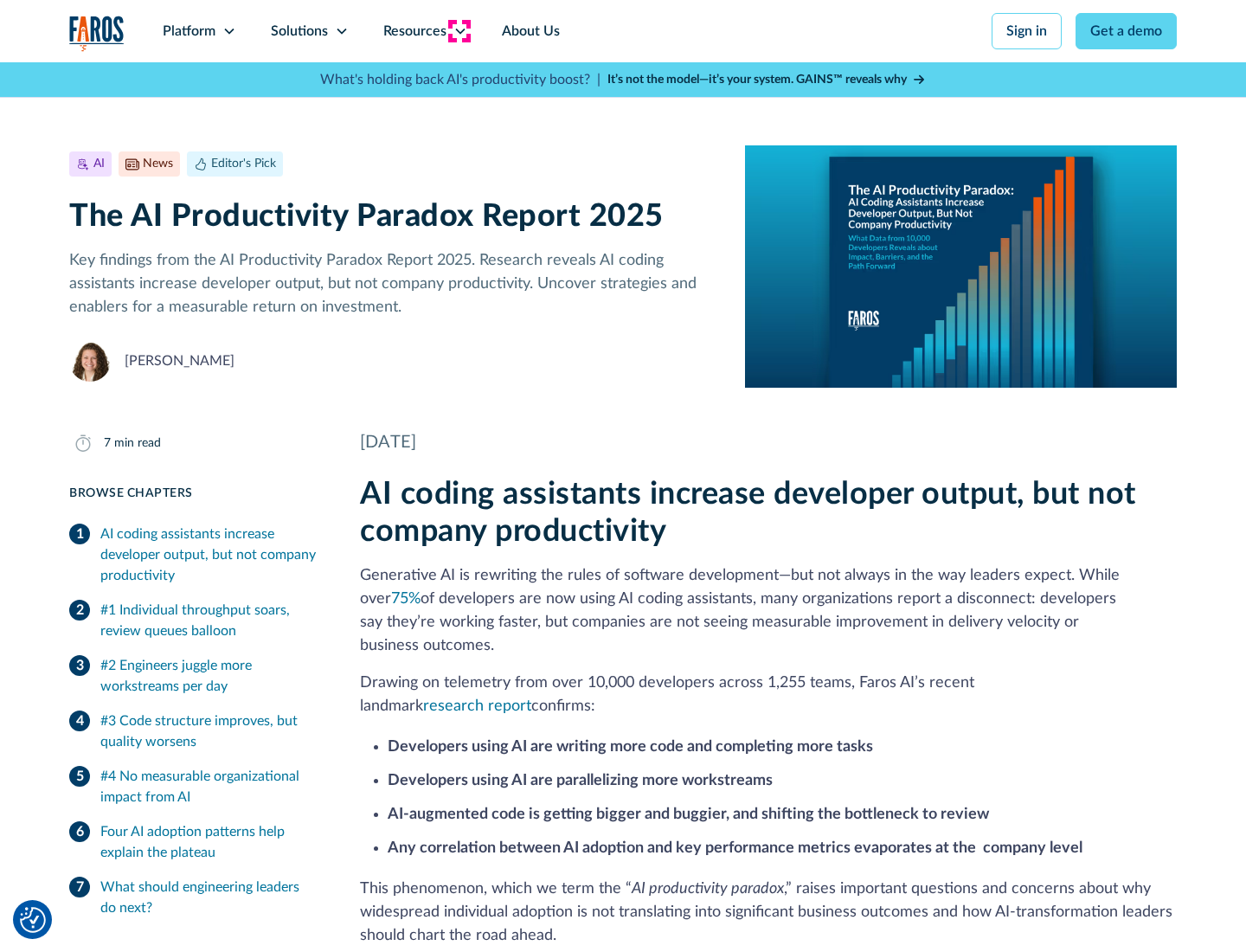
click at [458, 31] on icon at bounding box center [460, 31] width 14 height 14
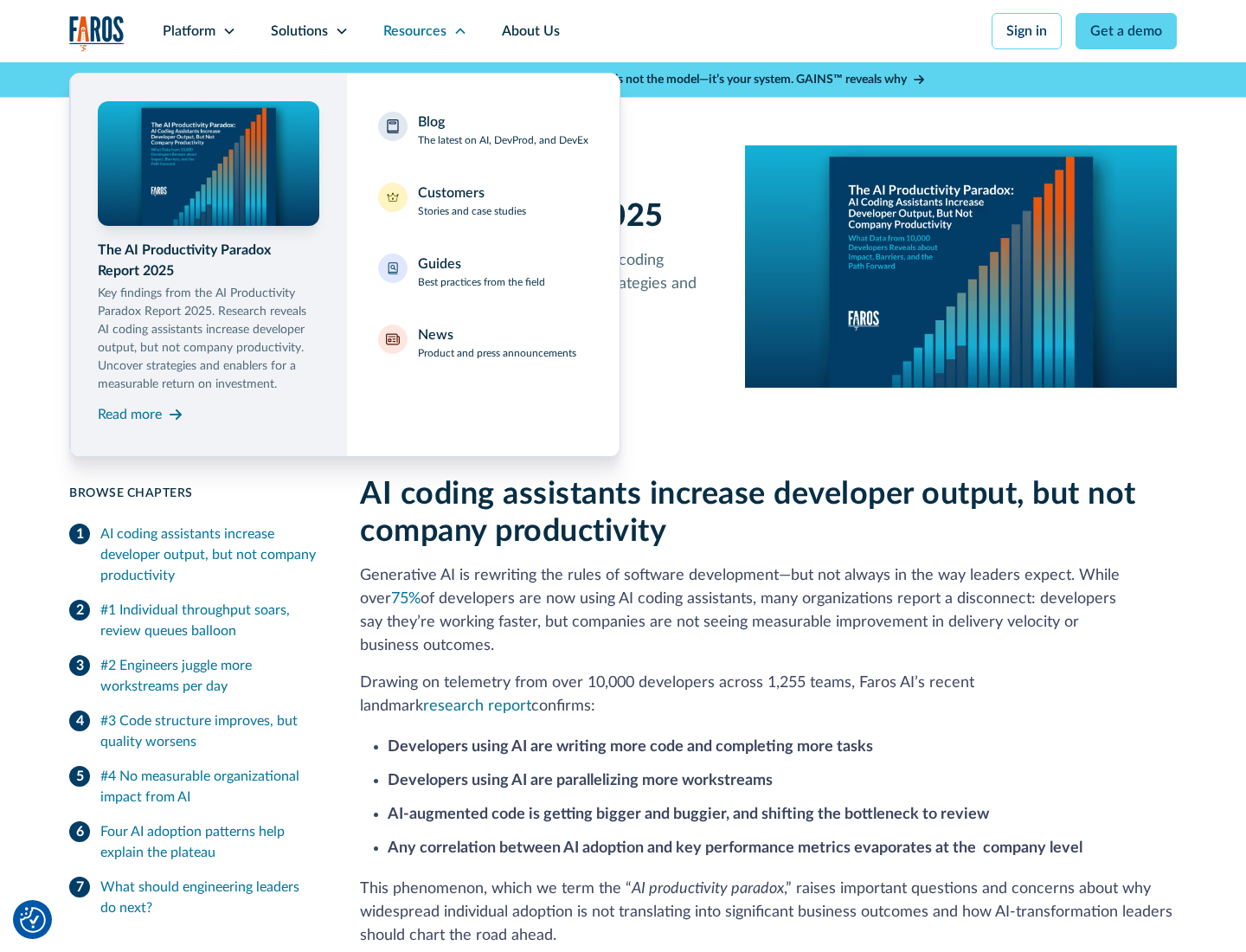
click at [503, 130] on div "Blog The latest on AI, DevProd, and DevEx" at bounding box center [503, 130] width 170 height 36
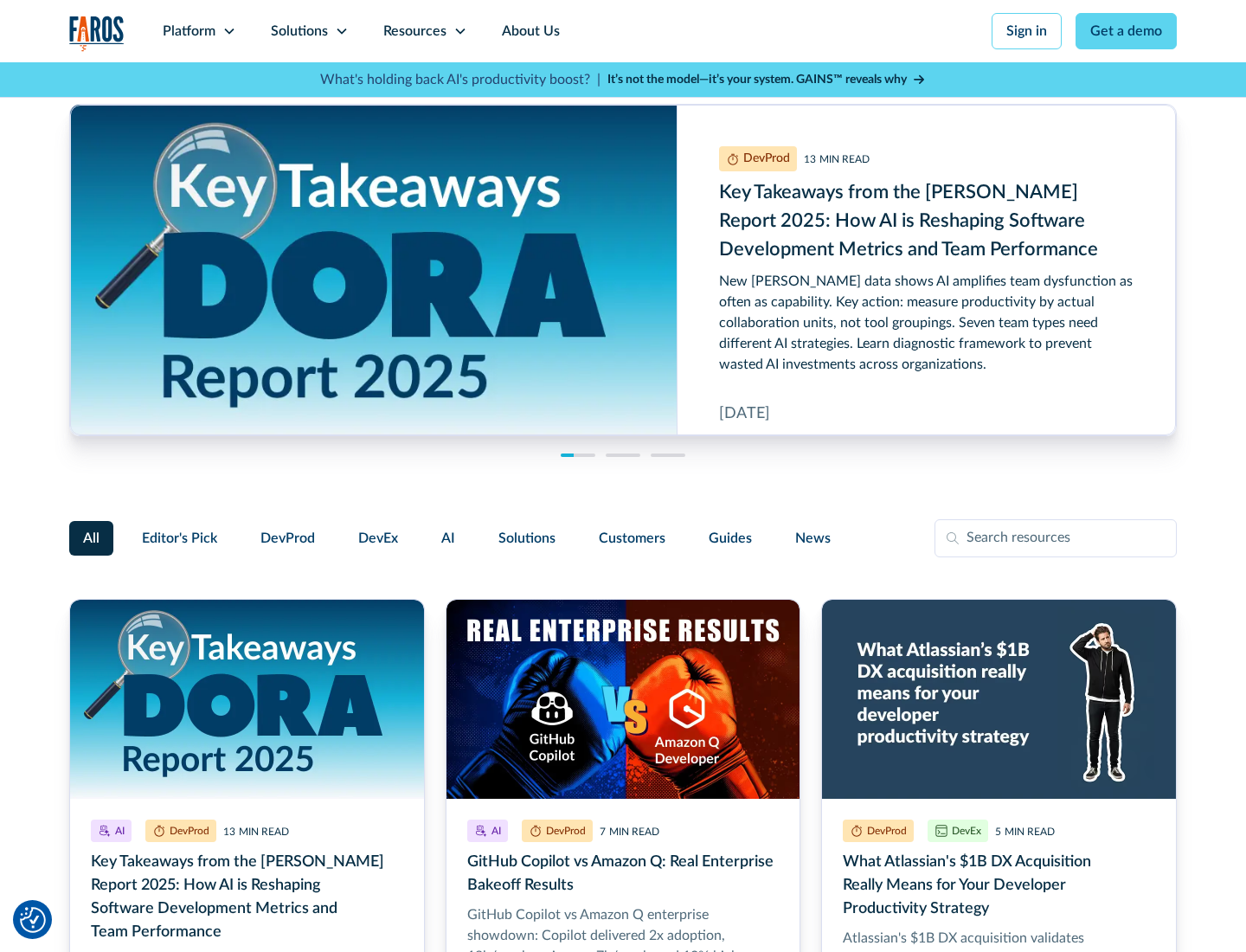
click at [1127, 31] on link "Get a demo" at bounding box center [1126, 30] width 101 height 36
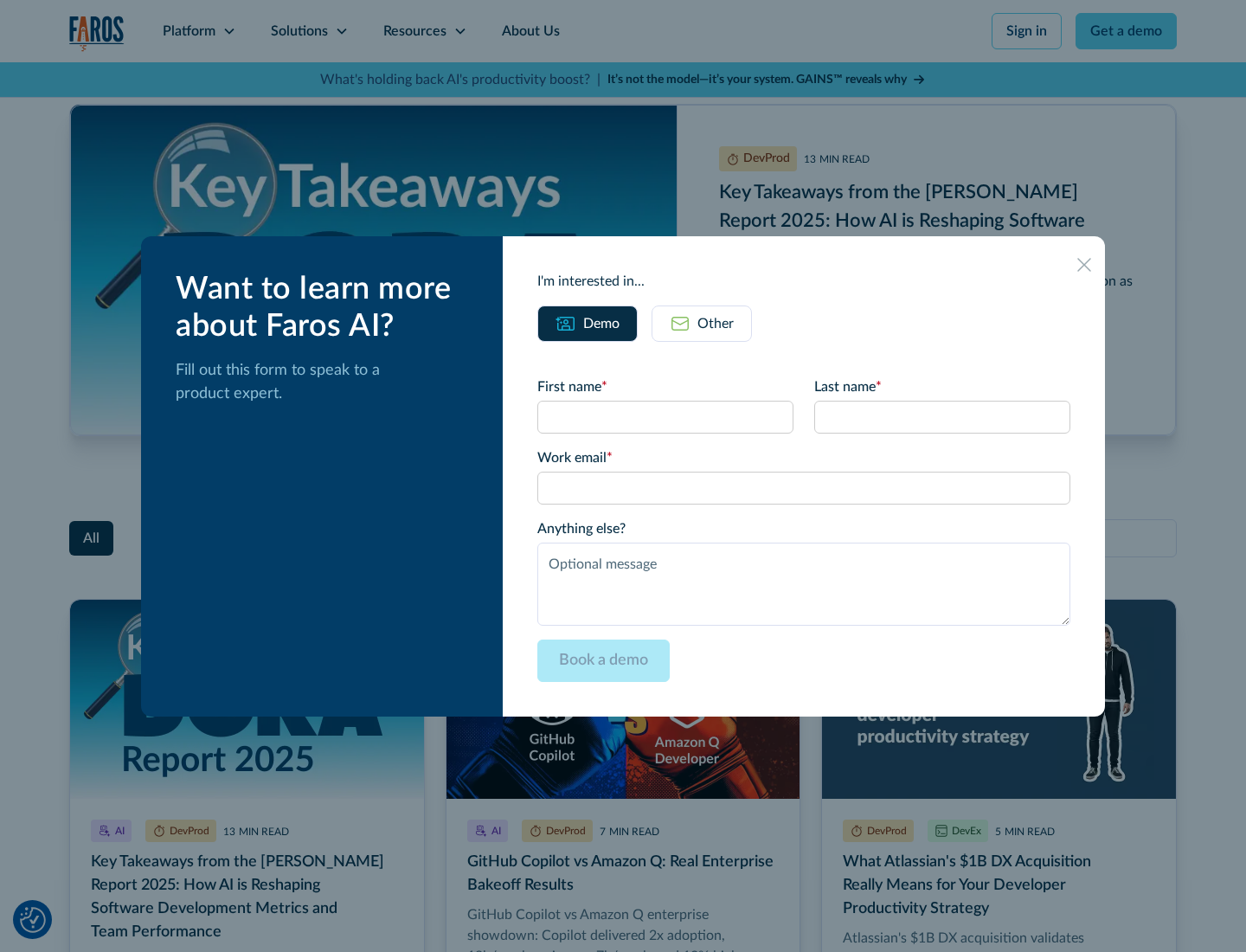
click at [702, 323] on div "Other" at bounding box center [715, 324] width 36 height 21
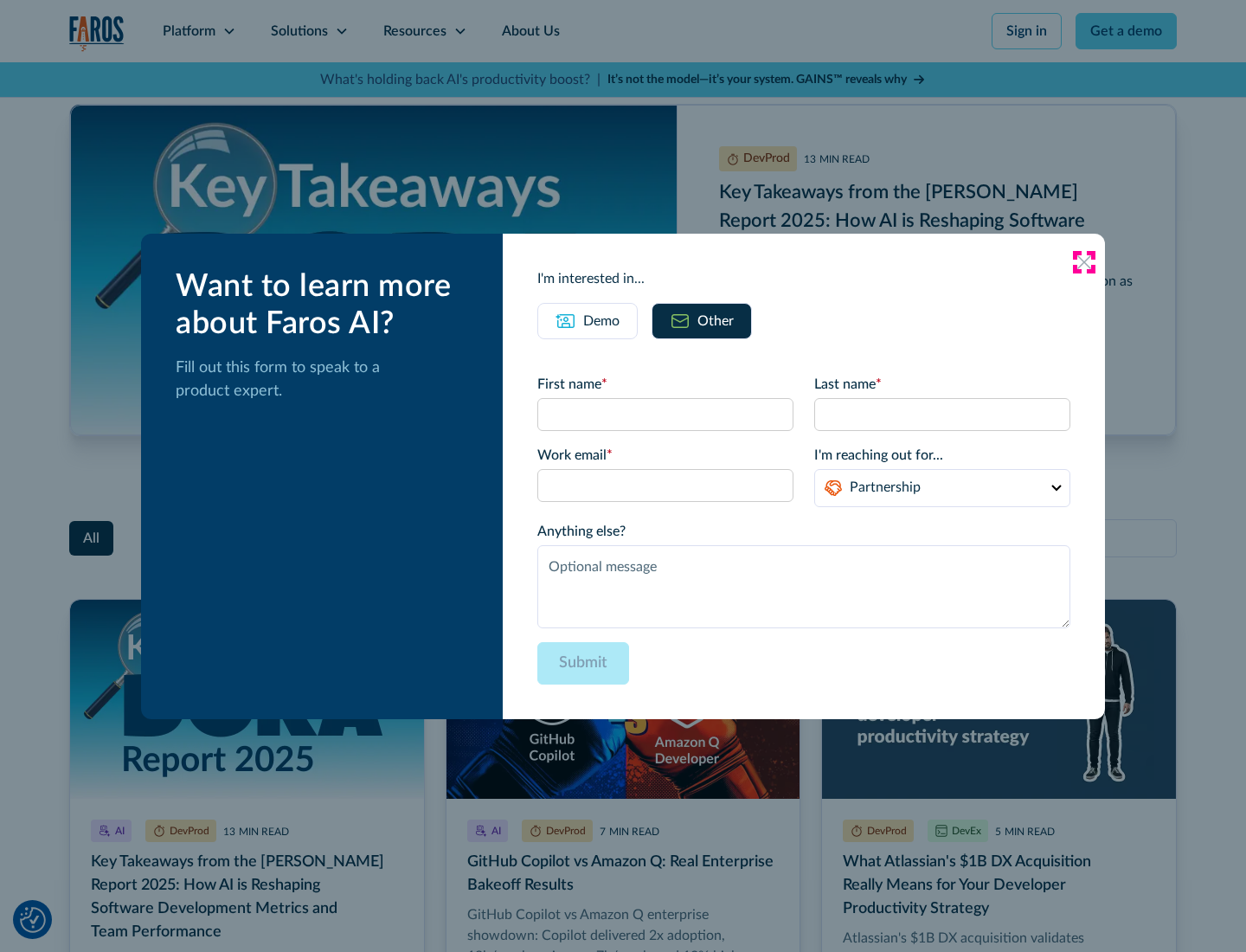
click at [1085, 262] on icon at bounding box center [1085, 263] width 14 height 14
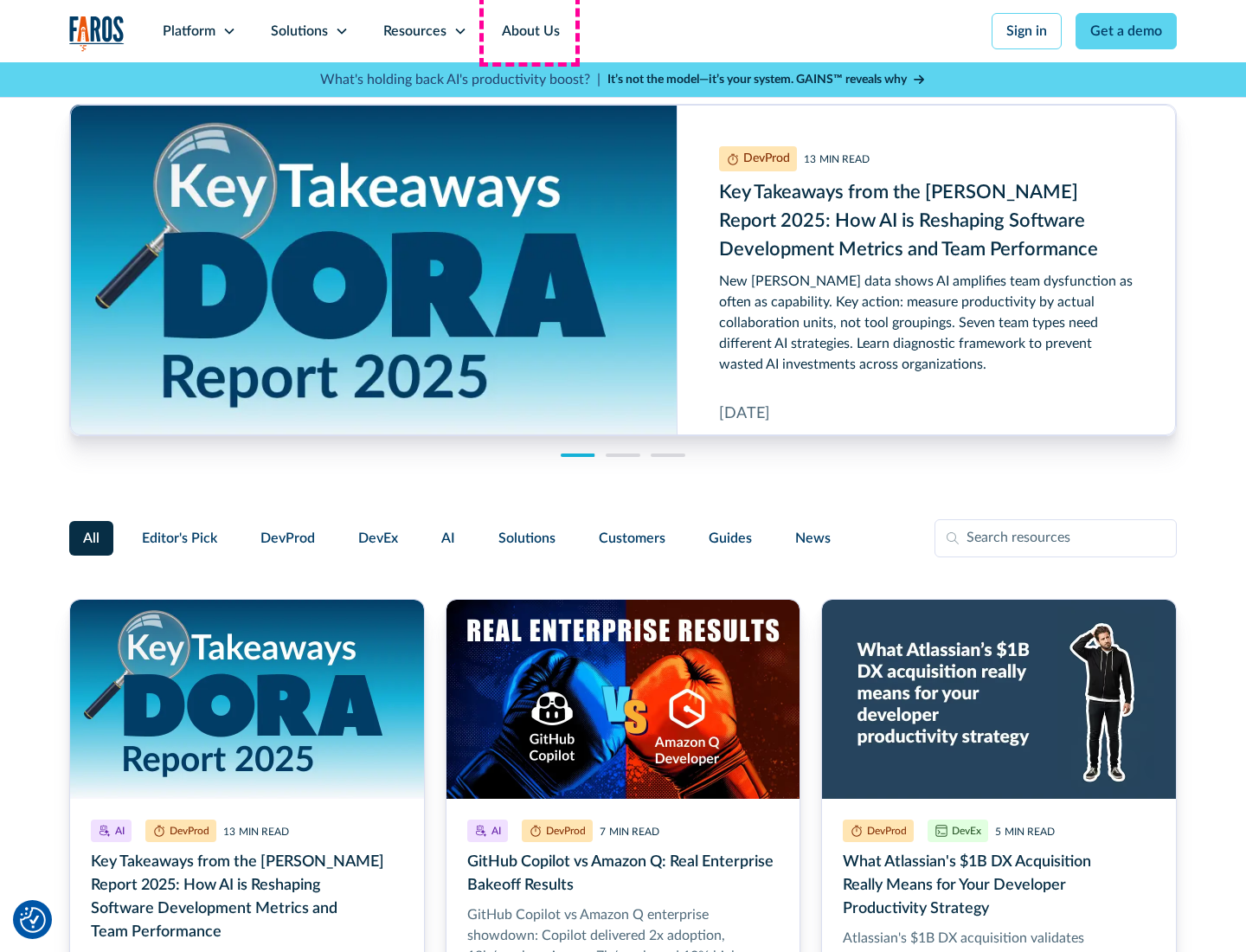
click at [529, 31] on link "About Us" at bounding box center [531, 30] width 92 height 62
